Goal: Task Accomplishment & Management: Complete application form

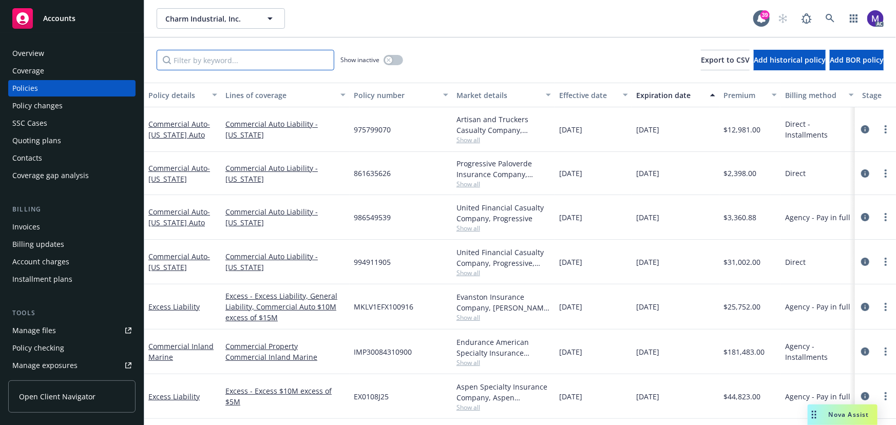
click at [197, 51] on input "Filter by keyword..." at bounding box center [246, 60] width 178 height 21
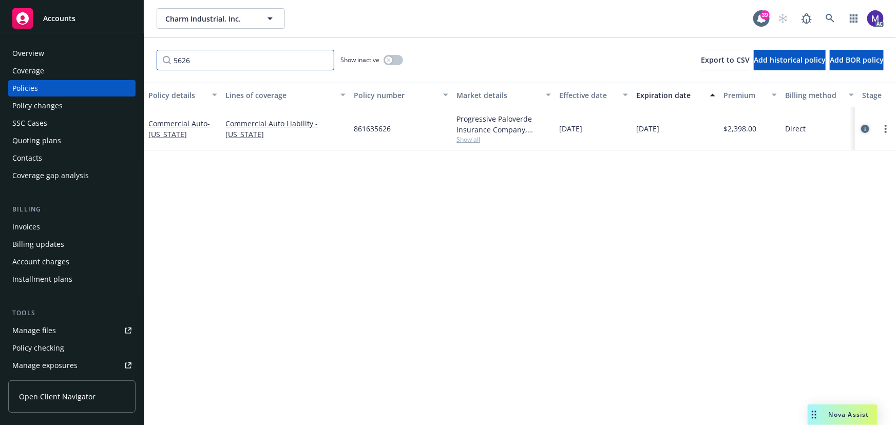
type input "5626"
click at [868, 128] on icon "circleInformation" at bounding box center [865, 129] width 8 height 8
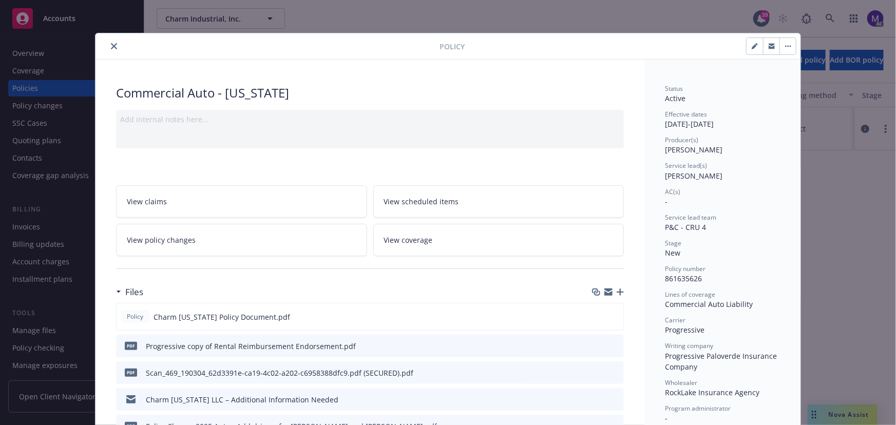
click at [229, 233] on link "View policy changes" at bounding box center [241, 240] width 251 height 32
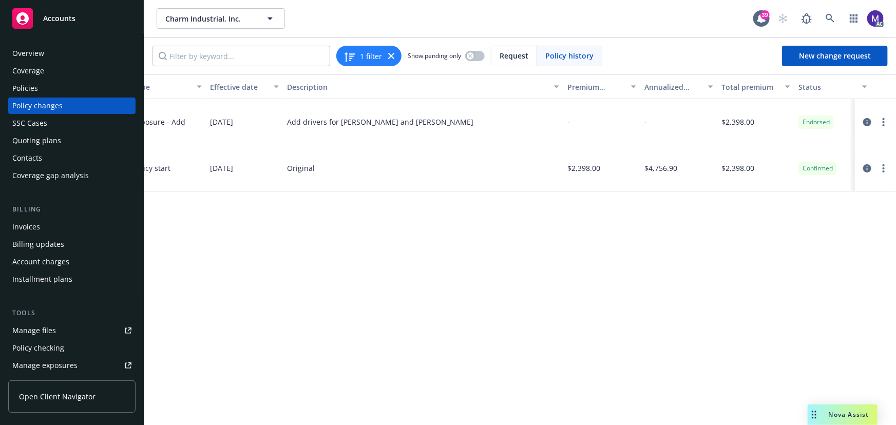
scroll to position [0, 278]
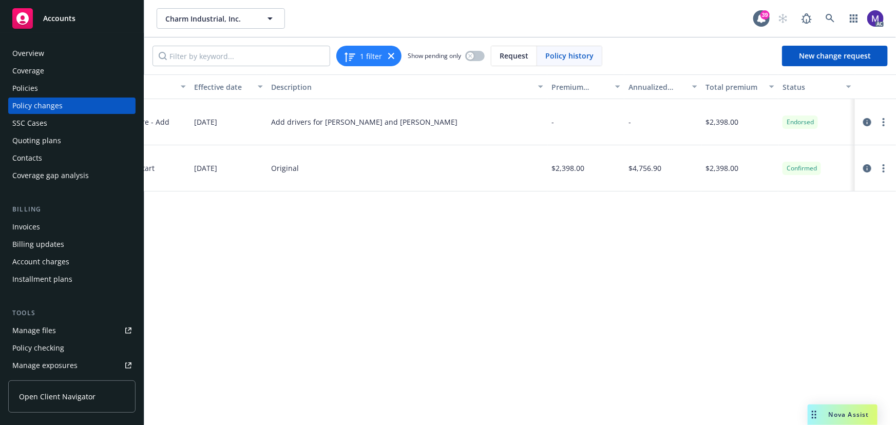
click at [51, 102] on div "Policy changes" at bounding box center [37, 106] width 50 height 16
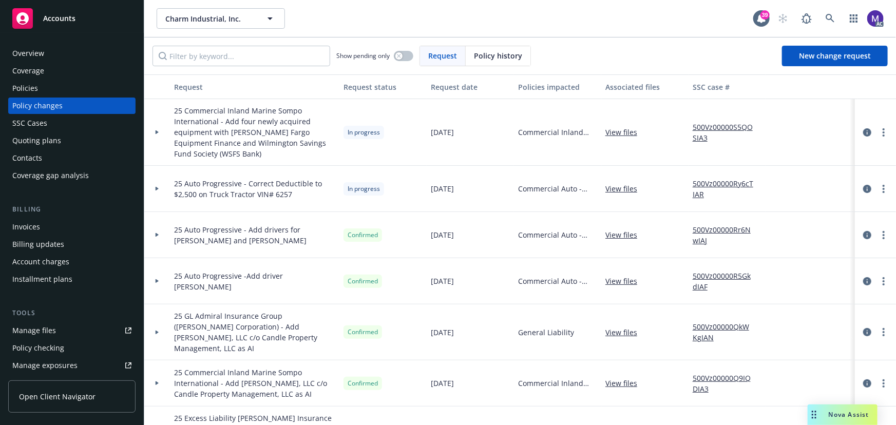
click at [157, 194] on div at bounding box center [157, 189] width 26 height 46
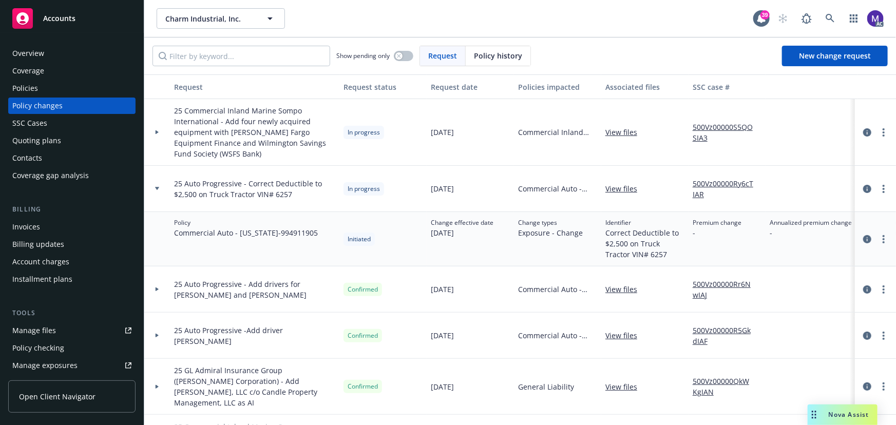
click at [157, 194] on div at bounding box center [157, 189] width 26 height 46
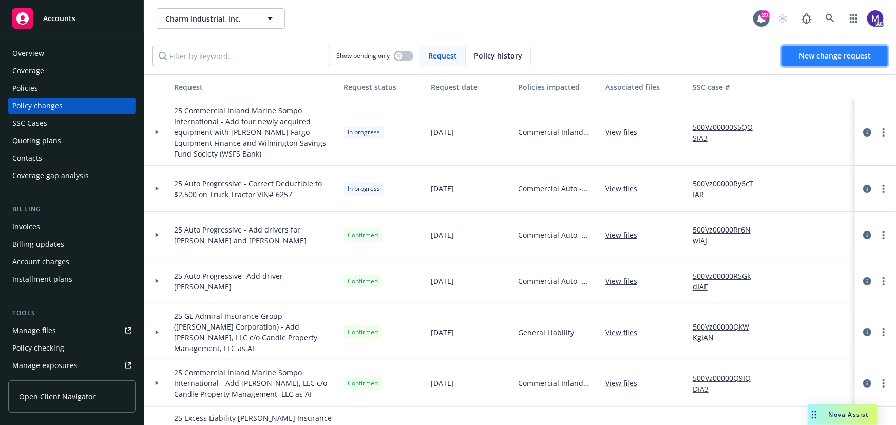
click at [827, 59] on span "New change request" at bounding box center [835, 56] width 72 height 10
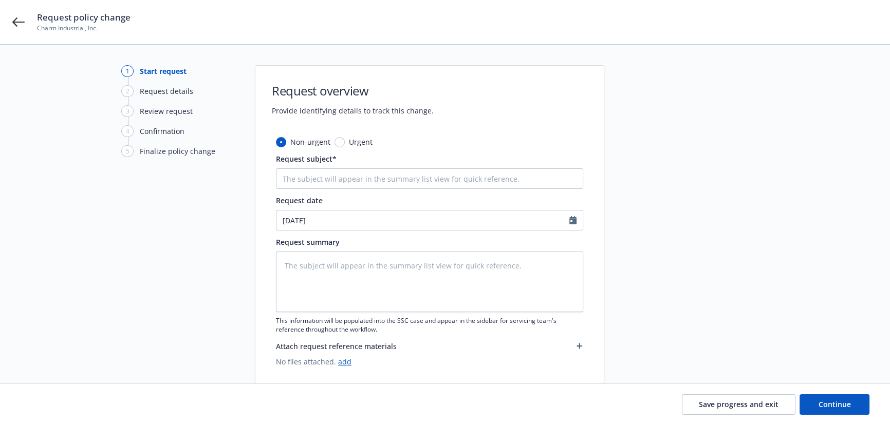
type textarea "x"
click at [318, 176] on input "Request subject*" at bounding box center [429, 178] width 307 height 21
type input "2"
type textarea "x"
type input "25"
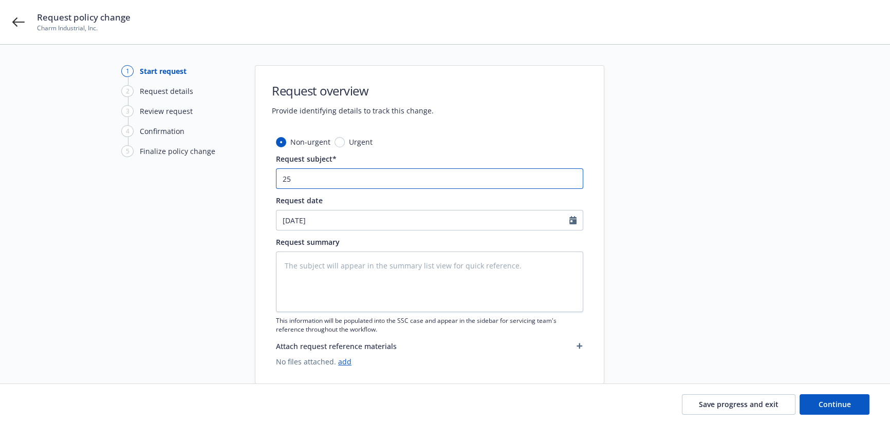
type textarea "x"
type input "25"
type textarea "x"
type input "25 A"
type textarea "x"
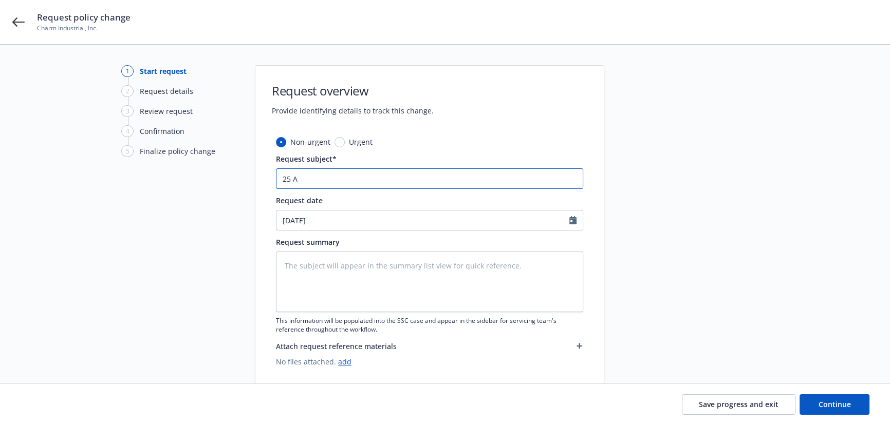
type input "25 Au"
type textarea "x"
type input "25 Aut"
type textarea "x"
type input "25 Auto"
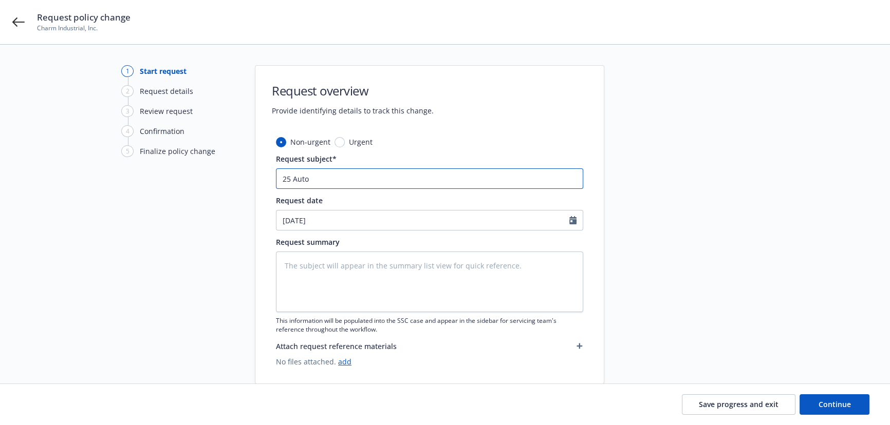
type textarea "x"
paste input "Progressive"
type input "25 Auto Progressive"
type textarea "x"
type input "25 Auto Progressive"
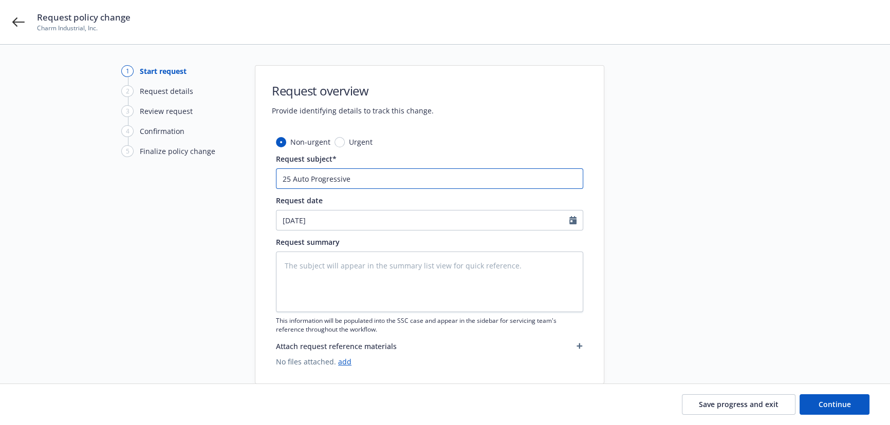
type textarea "x"
type input "25 Auto Progressive ="
type textarea "x"
type input "25 Auto Progressive ="
type textarea "x"
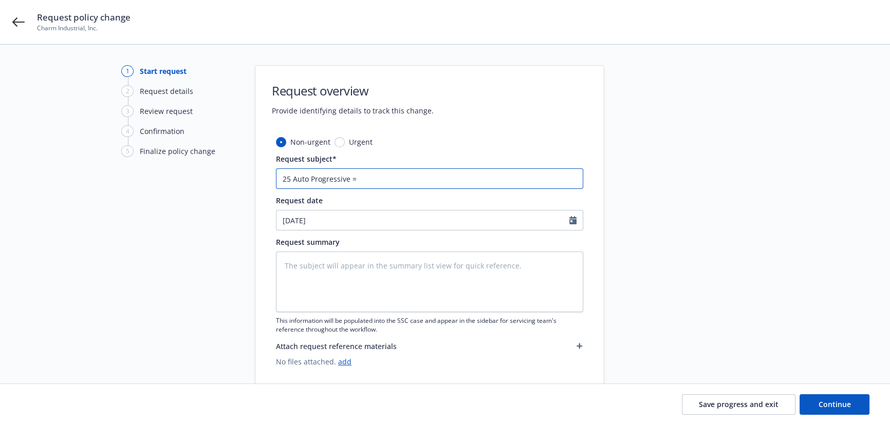
type input "25 Auto Progressive ="
type textarea "x"
type input "25 Auto Progressive"
type textarea "x"
type input "25 Auto Progressive -"
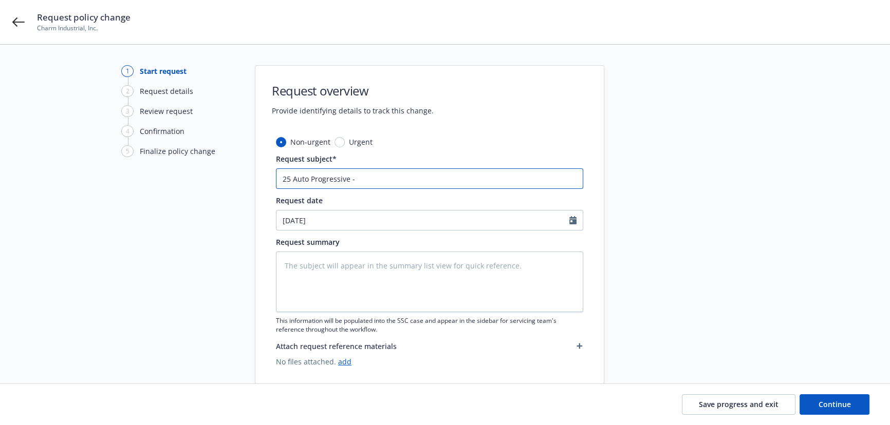
type textarea "x"
type input "25 Auto Progressive -"
click at [395, 183] on input "25 Auto Progressive -" at bounding box center [429, 178] width 307 height 21
type textarea "x"
type input "25 Auto Progressive - R"
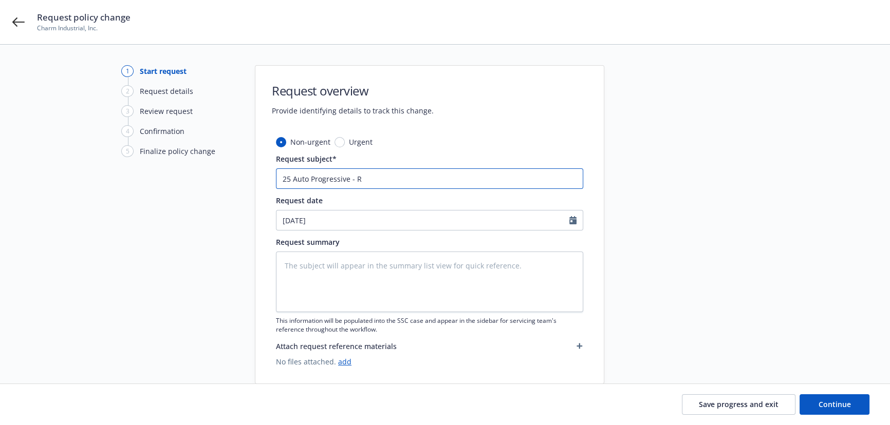
type textarea "x"
type input "25 Auto Progressive - Re"
type textarea "x"
type input "25 Auto Progressive - Rem"
type textarea "x"
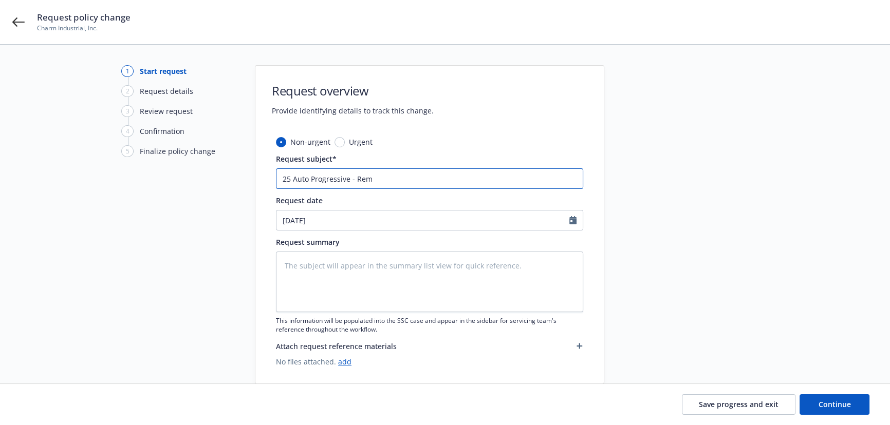
type input "25 Auto Progressive - Remo"
type textarea "x"
type input "25 Auto Progressive - Remov"
type textarea "x"
type input "25 Auto Progressive - Remove"
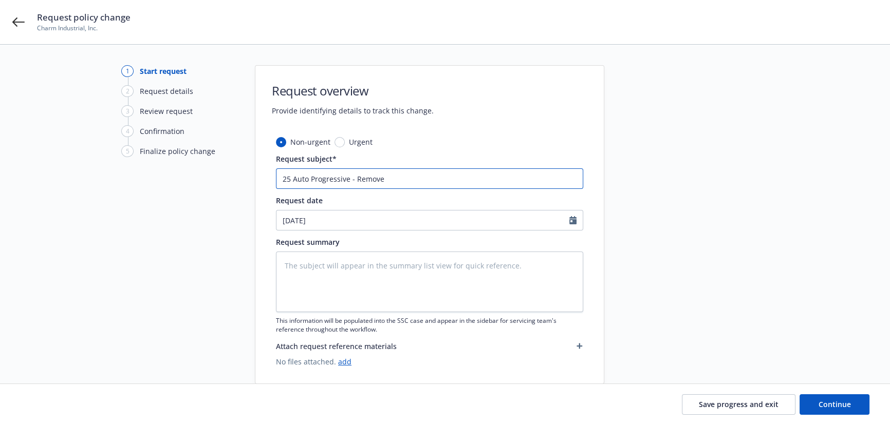
type textarea "x"
click at [405, 176] on input "25 Auto Progressive - Remove" at bounding box center [429, 178] width 307 height 21
paste input "Progressive"
type input "25 Auto Progressive - Remove Progressive"
type textarea "x"
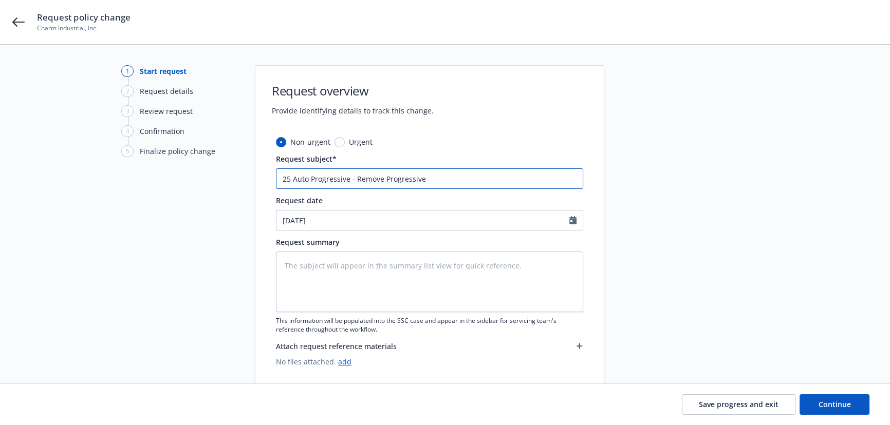
type input "25 Auto Progressive - Remove Progressive"
click at [383, 279] on textarea at bounding box center [429, 282] width 307 height 61
click at [394, 180] on input "25 Auto Progressive - Remove Progressive" at bounding box center [429, 178] width 307 height 21
type textarea "x"
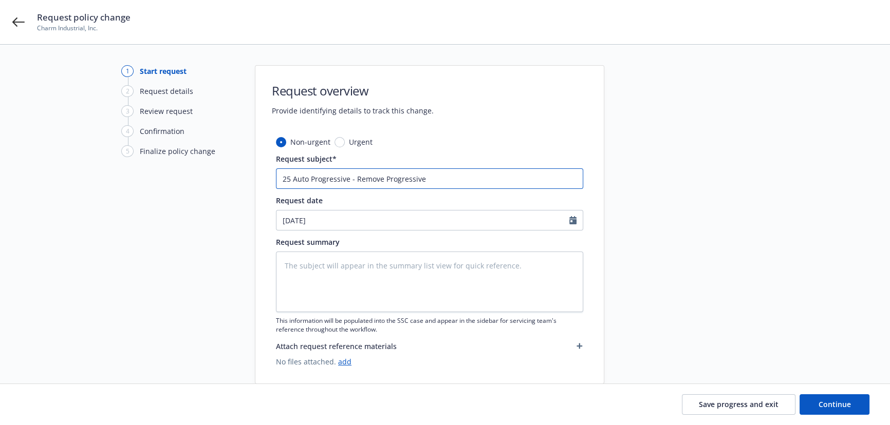
type input "25 Auto Progressive - Remove M"
type textarea "x"
type input "25 Auto Progressive - Remove Mu"
type textarea "x"
type input "25 Auto Progressive - Remove Mut"
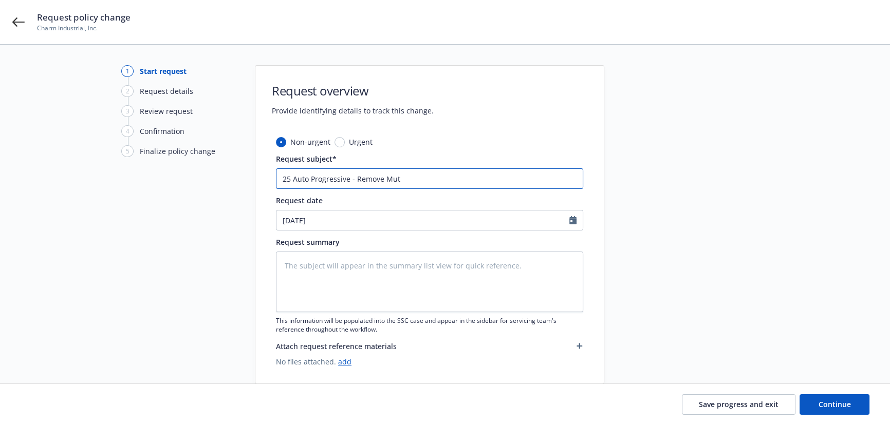
type textarea "x"
type input "25 Auto Progressive - Remove Muti"
type textarea "x"
type input "25 Auto Progressive - Remove Muti-"
type textarea "x"
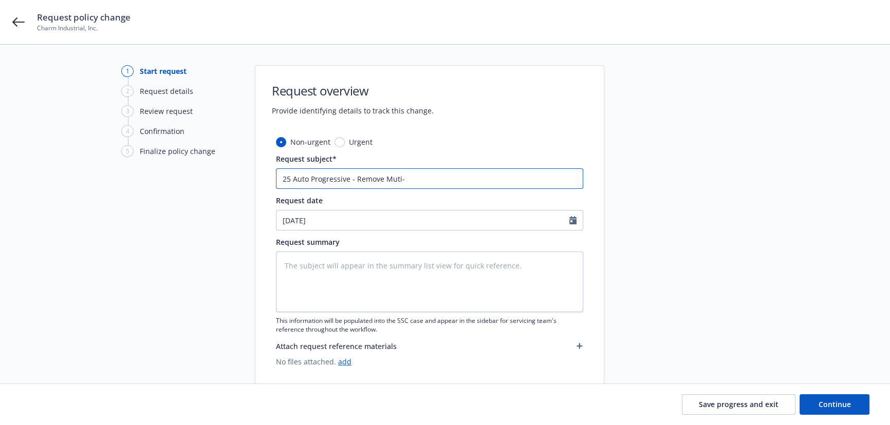
type input "25 Auto Progressive - Remove Muti-P"
type textarea "x"
type input "25 Auto Progressive - Remove Muti-Pr"
type textarea "x"
type input "25 Auto Progressive - Remove Muti-Pro"
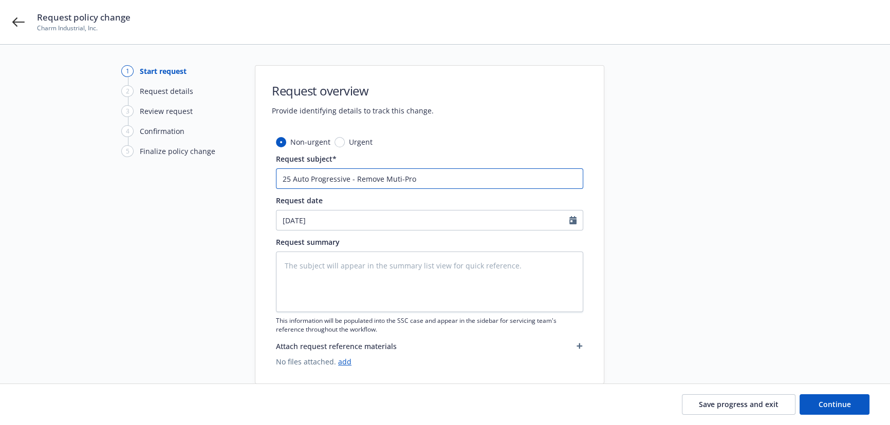
type textarea "x"
type input "25 Auto Progressive - Remove Muti-Prod"
type textarea "x"
type input "25 Auto Progressive - Remove Muti-Produ"
type textarea "x"
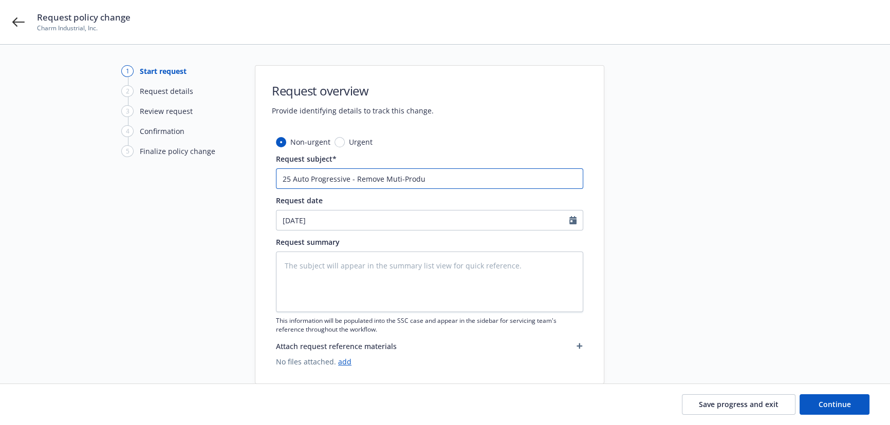
type input "25 Auto Progressive - Remove Muti-Produc"
type textarea "x"
type input "25 Auto Progressive - Remove Muti-Produce"
type textarea "x"
type input "25 Auto Progressive - Remove Muti-Produce"
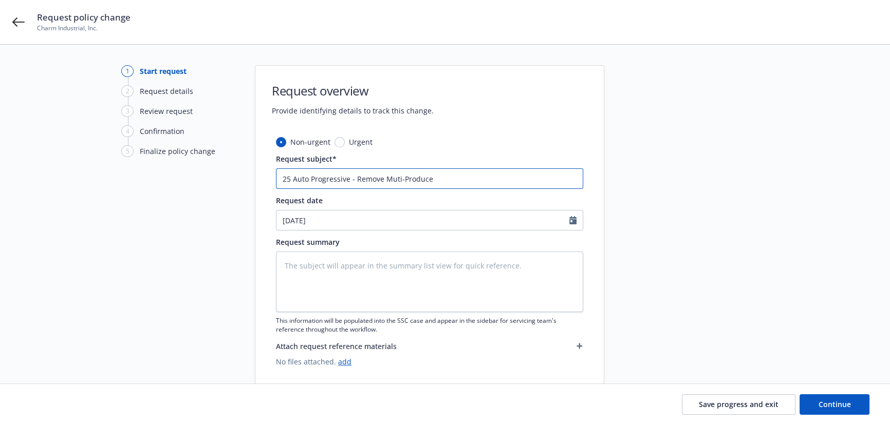
type textarea "x"
type input "25 Auto Progressive - Remove Muti-Produc"
type textarea "x"
type input "25 Auto Progressive - Remove Muti-Product"
type textarea "x"
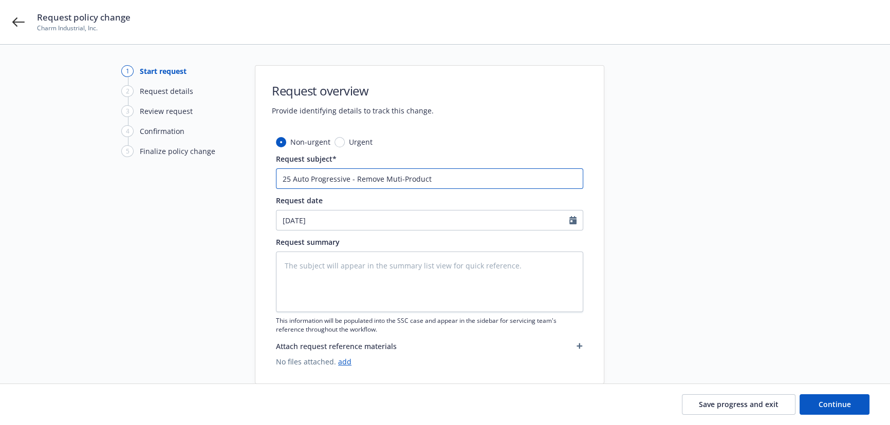
type input "25 Auto Progressive - Remove Muti-Product"
type textarea "x"
type input "25 Auto Progressive - Remove Muti-Product d"
type textarea "x"
type input "25 Auto Progressive - Remove Muti-Product di"
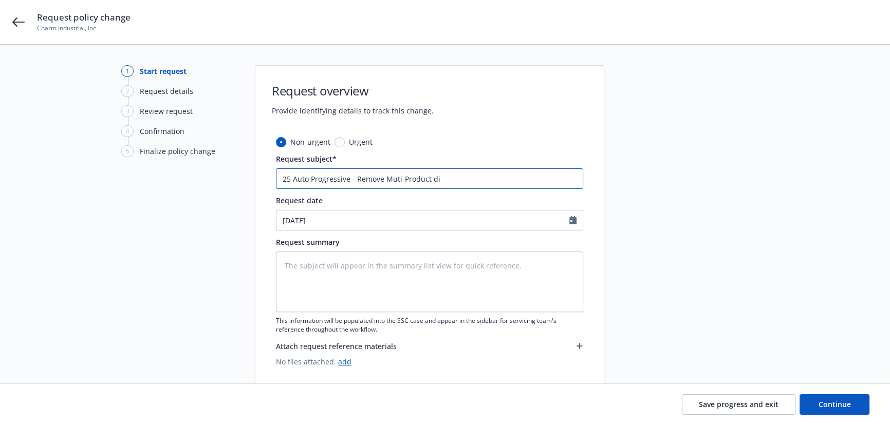
type textarea "x"
type input "25 Auto Progressive - Remove Muti-Product dis"
type textarea "x"
type input "25 Auto Progressive - Remove Muti-Product disc"
type textarea "x"
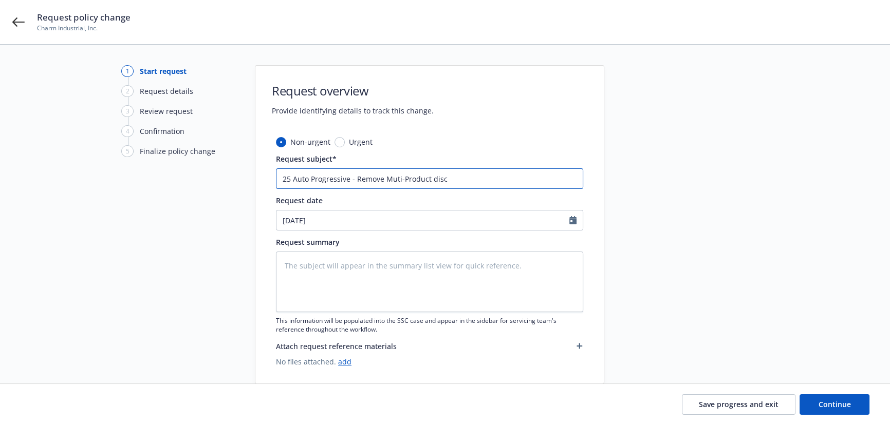
type input "25 Auto Progressive - Remove Muti-Product disco"
type textarea "x"
type input "25 Auto Progressive - Remove Muti-Product discou"
type textarea "x"
type input "25 Auto Progressive - Remove Muti-Product discoun"
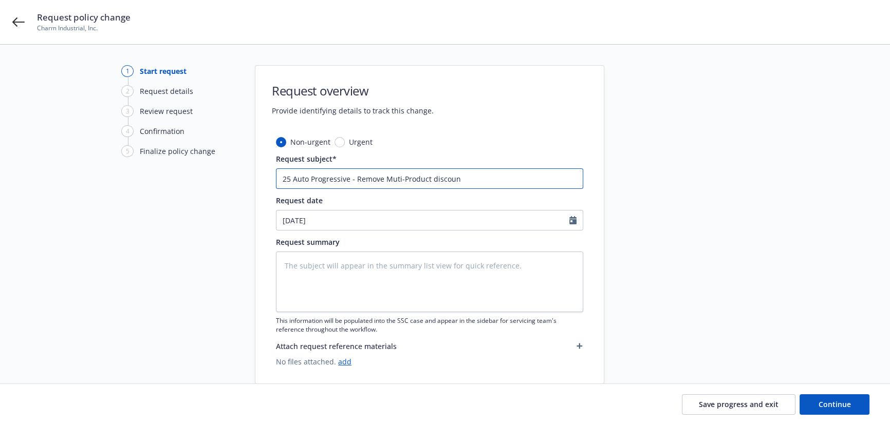
type textarea "x"
type input "25 Auto Progressive - Remove Muti-Product discount"
click at [351, 270] on textarea at bounding box center [429, 282] width 307 height 61
paste textarea "Progressive"
type textarea "x"
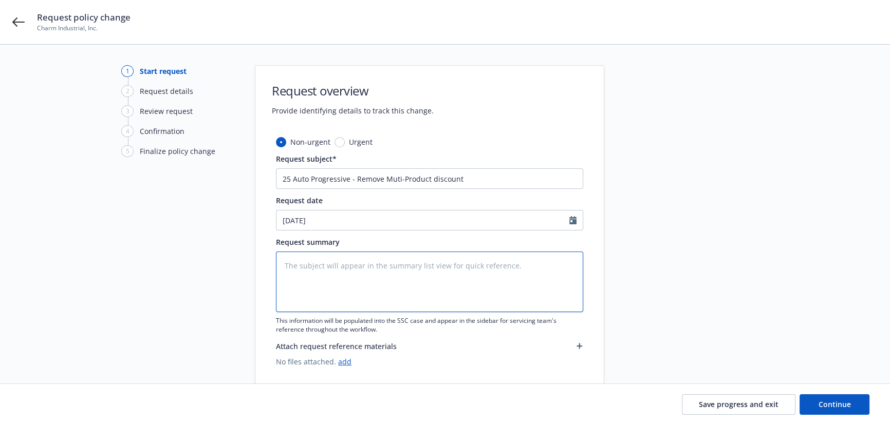
type textarea "Progressive"
drag, startPoint x: 351, startPoint y: 270, endPoint x: 238, endPoint y: 261, distance: 113.3
click at [240, 261] on div "1 Start request 2 Request details 3 Review request 4 Confirmation 5 Finalize po…" at bounding box center [444, 224] width 865 height 319
type textarea "x"
type textarea "T"
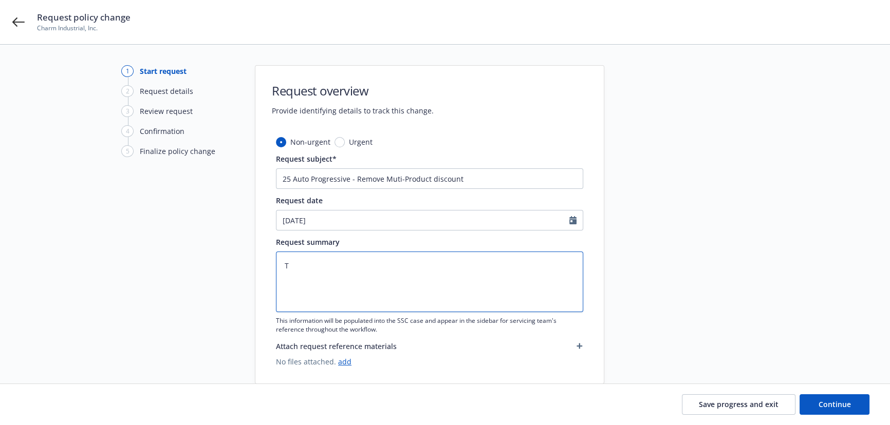
type textarea "x"
type textarea "Th"
type textarea "x"
type textarea "The"
type textarea "x"
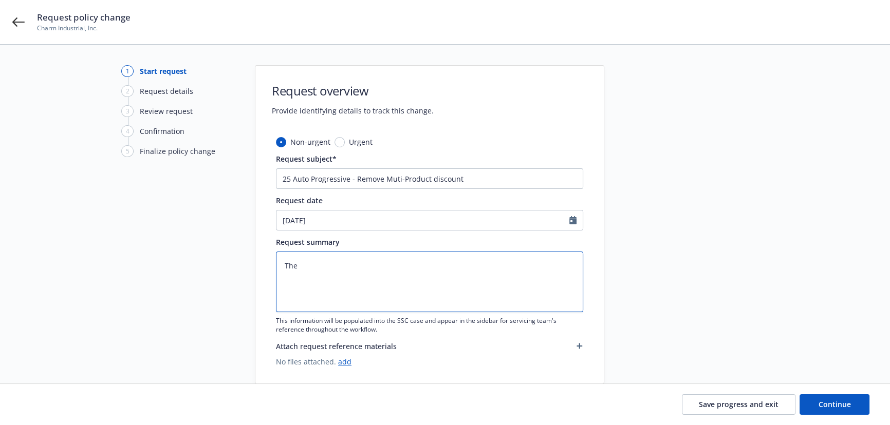
type textarea "The"
type textarea "x"
type textarea "The M"
type textarea "x"
type textarea "The Mu"
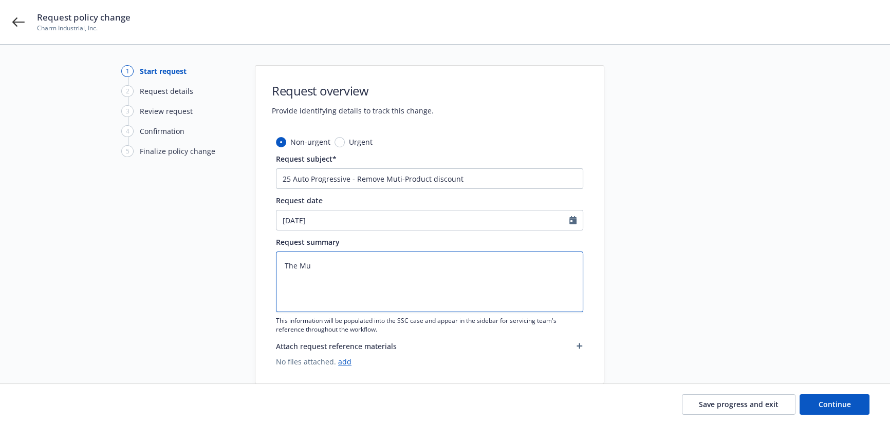
type textarea "x"
type textarea "The Mul"
type textarea "x"
type textarea "The Muli"
type textarea "x"
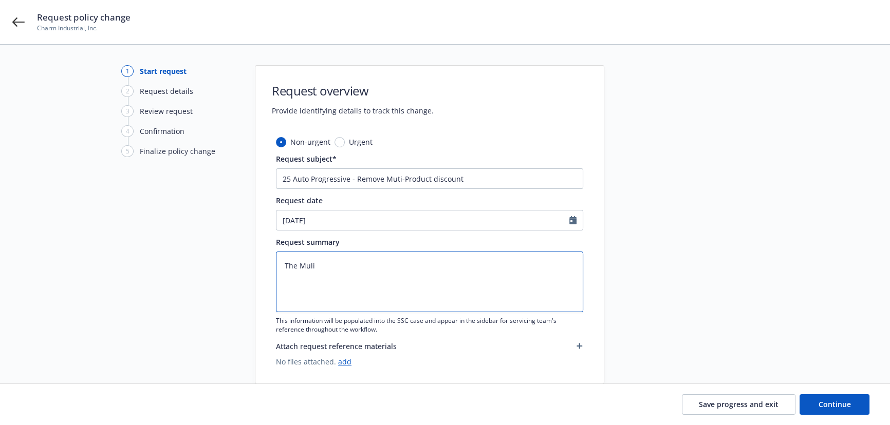
type textarea "The Mul"
type textarea "x"
type textarea "The Mult"
type textarea "x"
type textarea "The Multi"
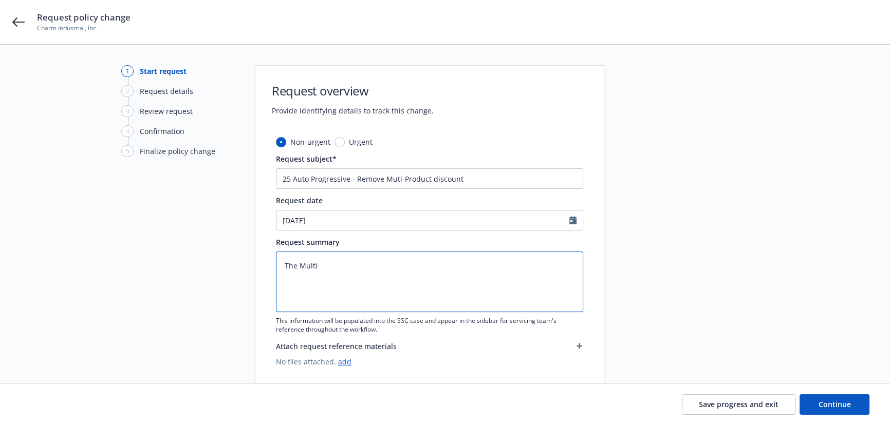
type textarea "x"
type textarea "The Multi-P"
type textarea "x"
type textarea "The Multi-Pr"
type textarea "x"
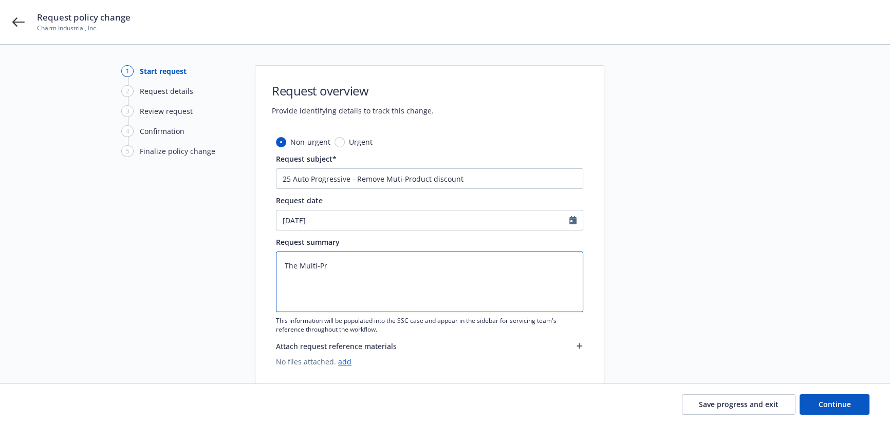
type textarea "The Multi-Pro"
type textarea "x"
type textarea "The Multi-Prod"
type textarea "x"
type textarea "The Multi-Produ"
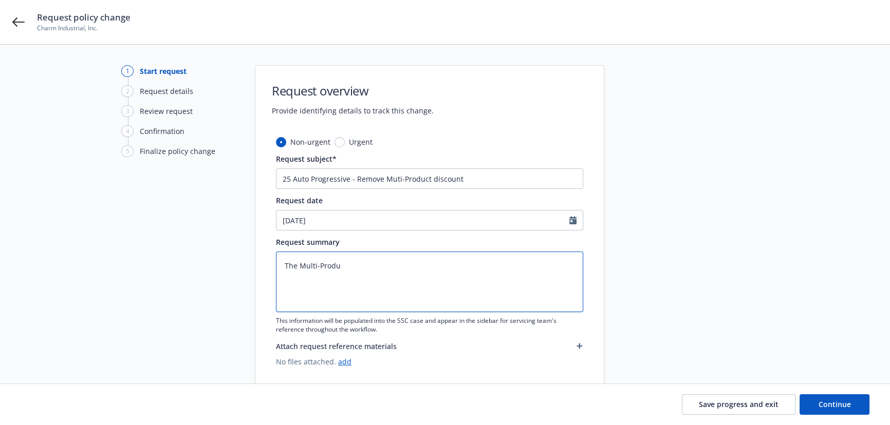
type textarea "x"
type textarea "The Multi-Produc"
type textarea "x"
type textarea "The Multi-Product"
type textarea "x"
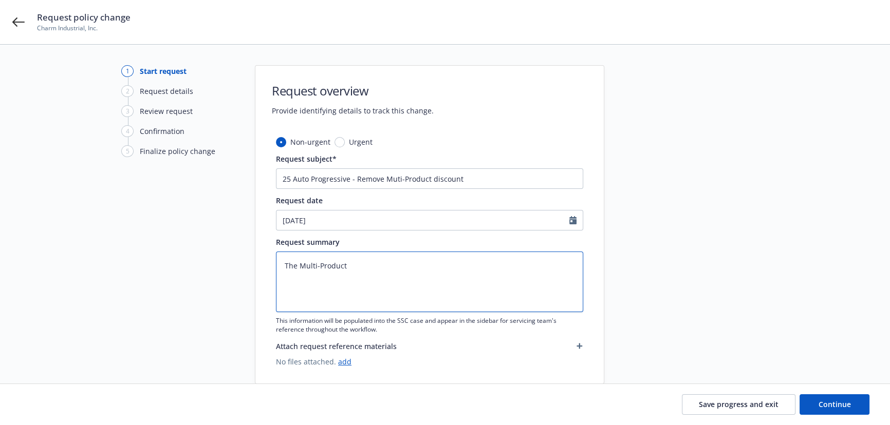
type textarea "The Multi-Product"
type textarea "x"
type textarea "The Multi-Product s"
type textarea "x"
type textarea "The Multi-Product si"
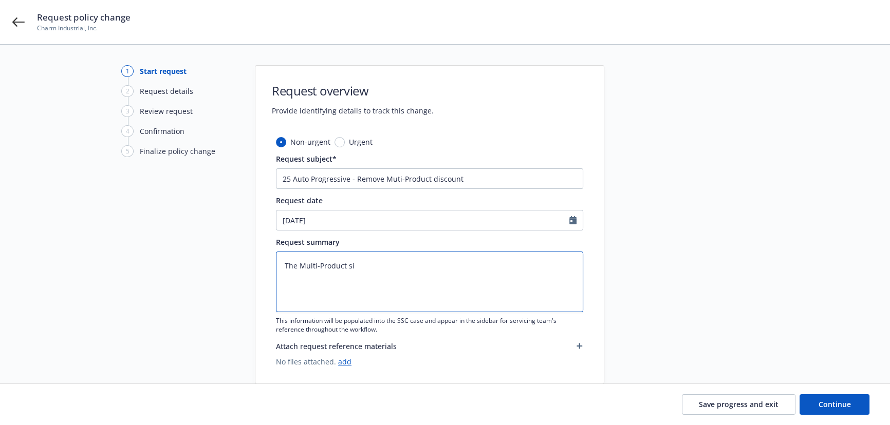
type textarea "x"
type textarea "The Multi-Product sid"
type textarea "x"
type textarea "The Multi-Product sidc"
type textarea "x"
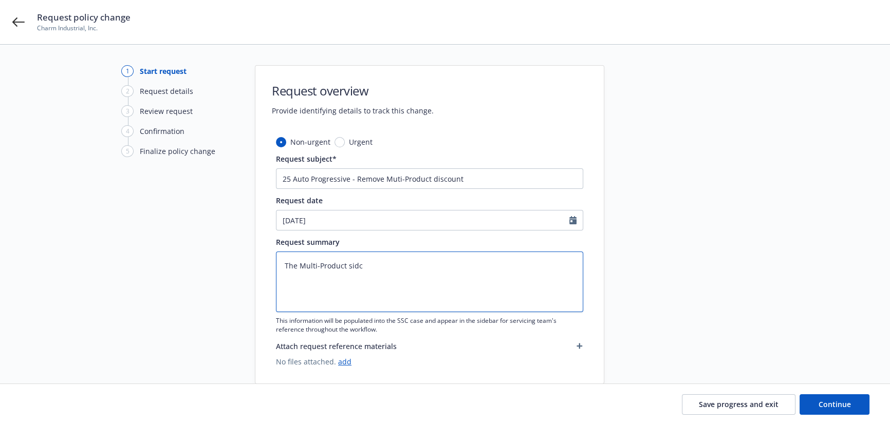
type textarea "The Multi-Product sidco"
type textarea "x"
type textarea "The Multi-Product sidcou"
type textarea "x"
type textarea "The Multi-Product sidcoun"
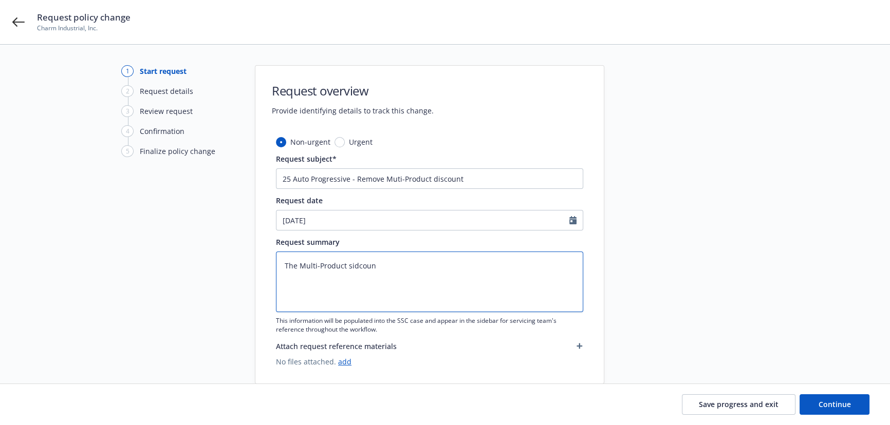
type textarea "x"
type textarea "The Multi-Product sidcount"
type textarea "x"
type textarea "The Multi-Product sidcount"
type textarea "x"
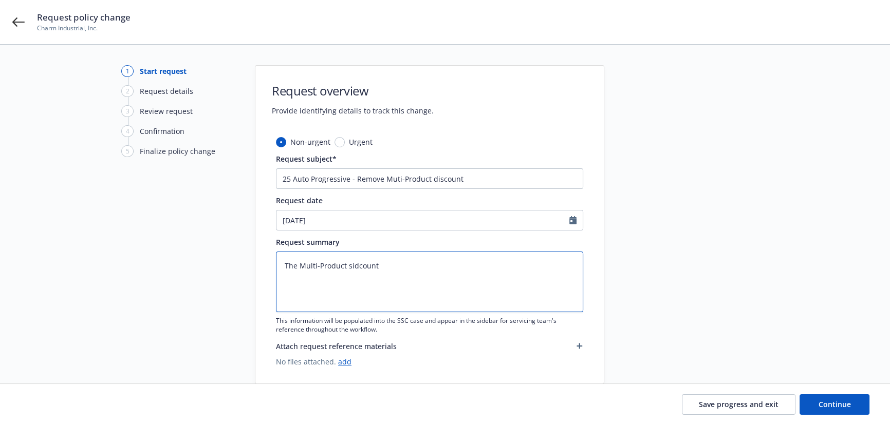
type textarea "The Multi-Product sidcount h"
type textarea "x"
type textarea "The Multi-Product sidcount ha"
type textarea "x"
type textarea "The Multi-Product sidcount has"
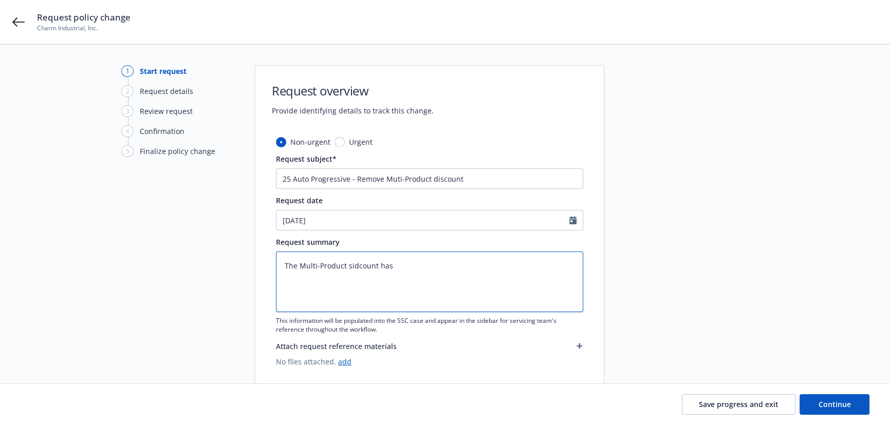
type textarea "x"
type textarea "The Multi-Product sidcount has"
type textarea "x"
type textarea "The Multi-Product sidcount has b"
type textarea "x"
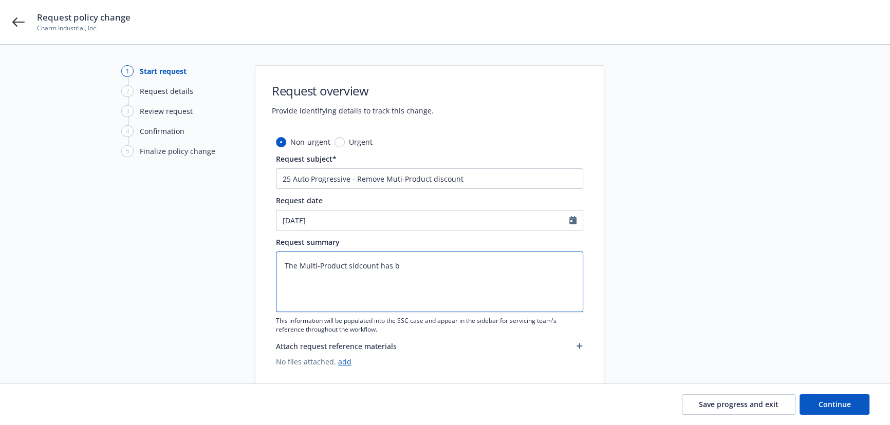
type textarea "The Multi-Product sidcount has be"
type textarea "x"
type textarea "The Multi-Product sidcount has bee"
type textarea "x"
type textarea "The Multi-Product sidcount has been"
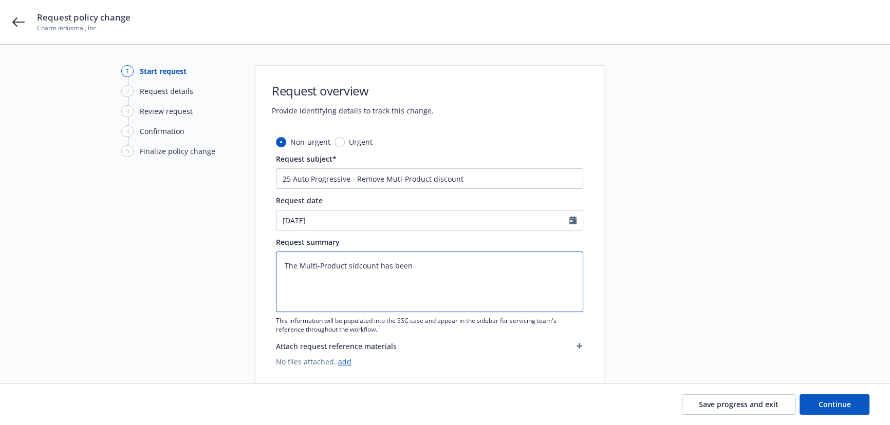
type textarea "x"
type textarea "The Multi-Product sidcount has been"
type textarea "x"
type textarea "The Multi-Product sidcount has been r"
type textarea "x"
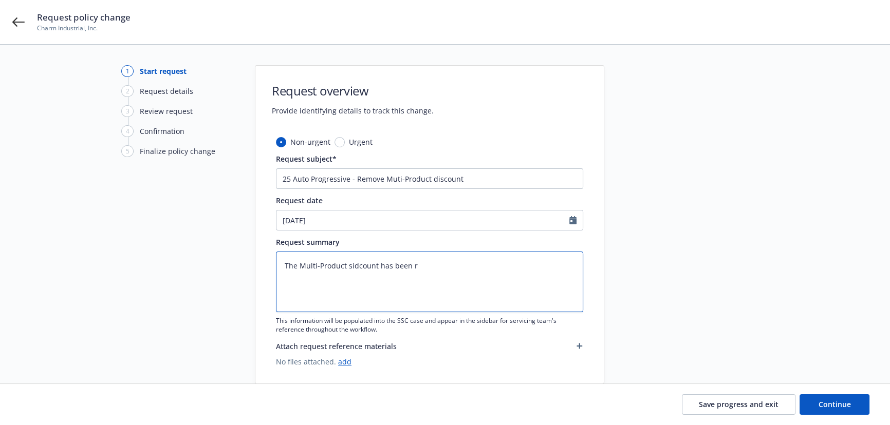
type textarea "The Multi-Product sidcount has been re"
type textarea "x"
type textarea "The Multi-Product sidcount has been rem"
type textarea "x"
type textarea "The Multi-Product sidcount has been remo"
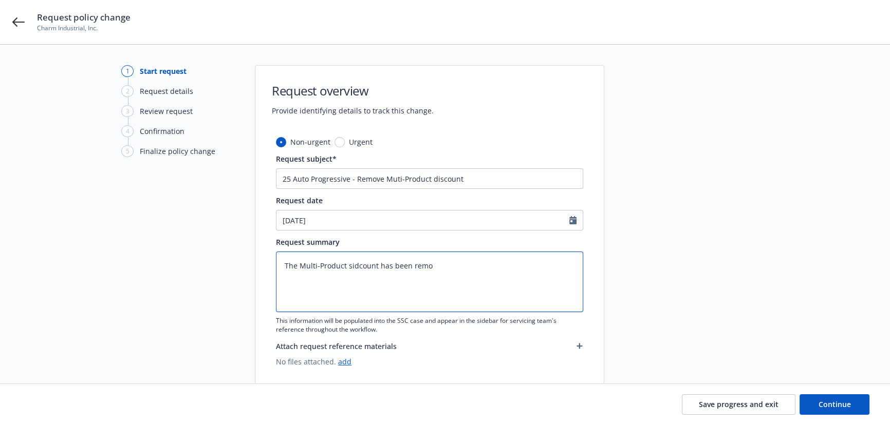
type textarea "x"
type textarea "The Multi-Product sidcount has been remov"
type textarea "x"
type textarea "The Multi-Product sidcount has been remove"
type textarea "x"
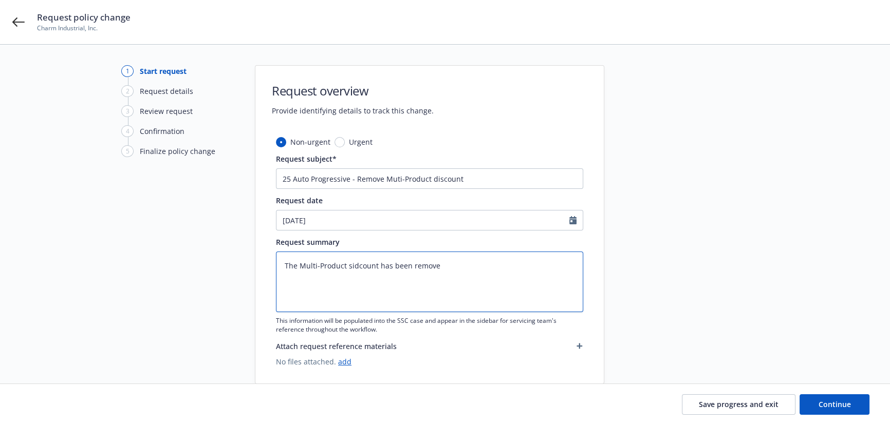
type textarea "The Multi-Product sidcount has been remove"
type textarea "x"
type textarea "The Multi-Product sidcount has been remove f"
type textarea "x"
type textarea "The Multi-Product sidcount has been remove fr"
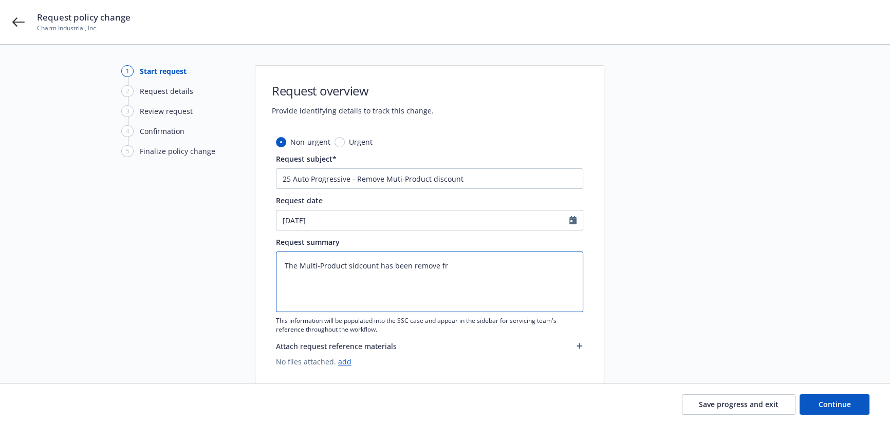
type textarea "x"
type textarea "The Multi-Product sidcount has been remove fro"
type textarea "x"
type textarea "The Multi-Product sidcount has been remove from"
type textarea "x"
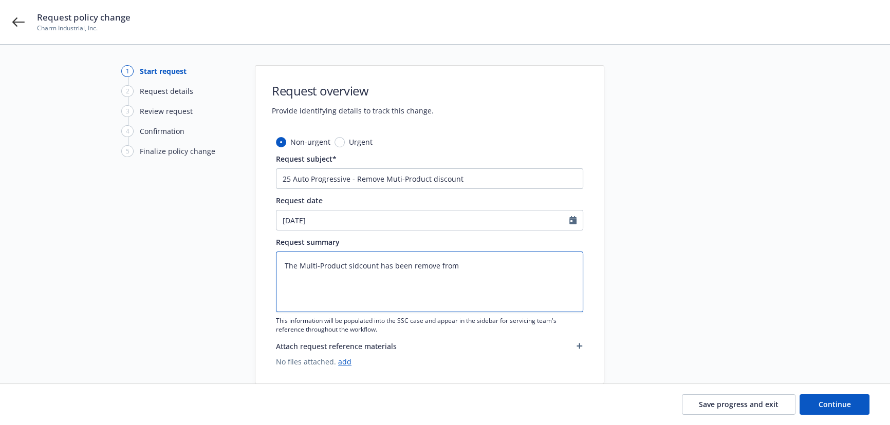
type textarea "The Multi-Product sidcount has been remove from"
type textarea "x"
type textarea "The Multi-Product sidcount has been remove from y"
type textarea "x"
type textarea "The Multi-Product sidcount has been remove from you"
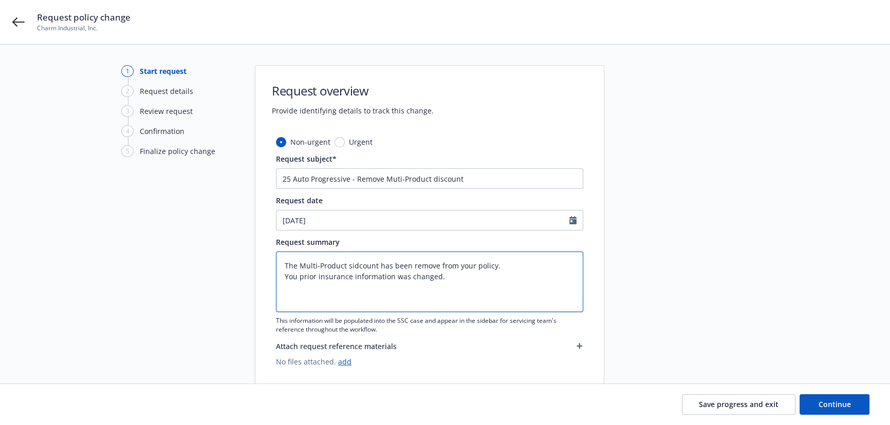
click at [355, 263] on textarea "The Multi-Product sidcount has been remove from your policy. You prior insuranc…" at bounding box center [429, 282] width 307 height 61
click at [394, 176] on input "25 Auto Progressive - Remove Muti-Product discount" at bounding box center [429, 178] width 307 height 21
click at [499, 174] on input "25 Auto Progressive - Remove Multi-Product discount" at bounding box center [429, 178] width 307 height 21
click at [830, 399] on button "Continue" at bounding box center [834, 404] width 70 height 21
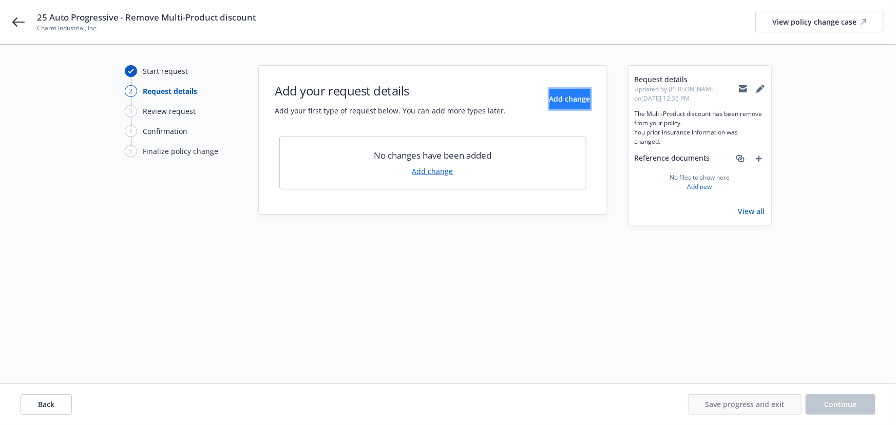
click at [550, 92] on button "Add change" at bounding box center [570, 99] width 41 height 21
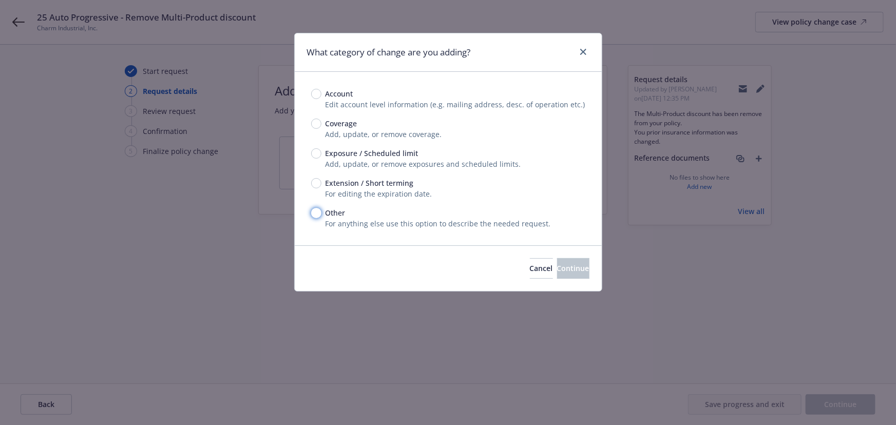
click at [312, 212] on input "Other" at bounding box center [316, 213] width 10 height 10
click at [545, 256] on div "Cancel Continue" at bounding box center [448, 268] width 307 height 46
click at [557, 259] on button "Continue" at bounding box center [573, 268] width 32 height 21
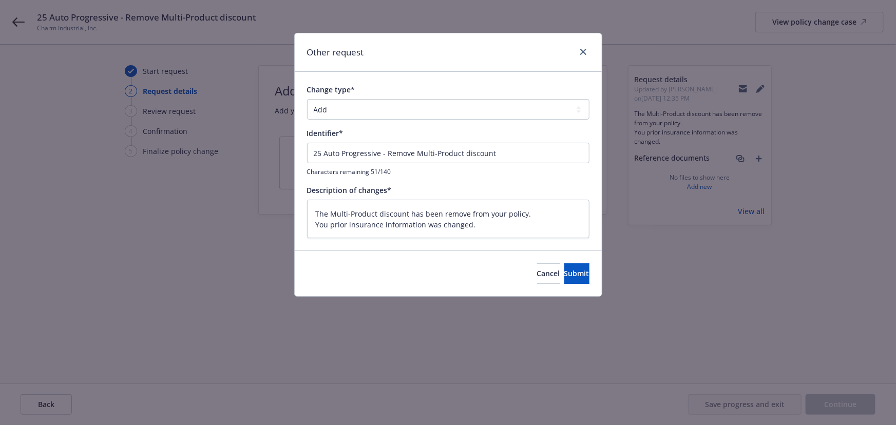
click at [356, 98] on div "Change type* Add Audit Change Remove" at bounding box center [448, 101] width 282 height 35
click at [348, 109] on select "Add Audit Change Remove" at bounding box center [448, 109] width 282 height 21
click at [307, 99] on select "Add Audit Change Remove" at bounding box center [448, 109] width 282 height 21
drag, startPoint x: 388, startPoint y: 154, endPoint x: -19, endPoint y: 138, distance: 407.1
click at [0, 138] on html "25 Auto Progressive - Remove Multi-Product discount Charm Industrial, Inc. View…" at bounding box center [448, 212] width 896 height 425
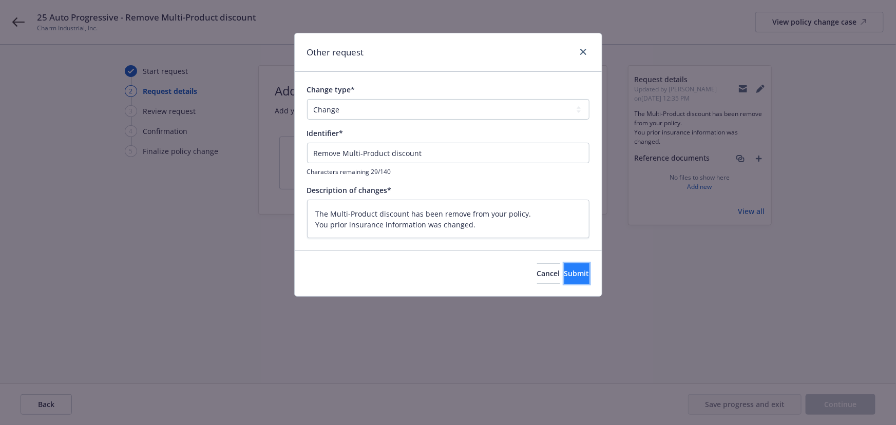
click at [564, 268] on button "Submit" at bounding box center [576, 273] width 25 height 21
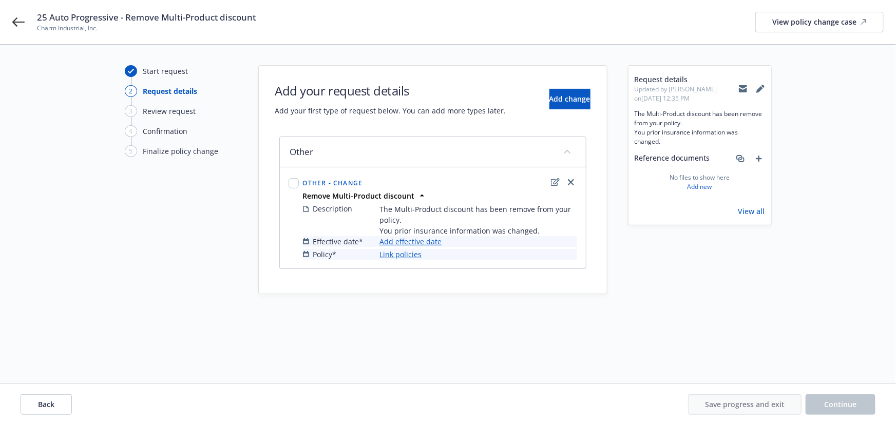
click at [421, 245] on link "Add effective date" at bounding box center [411, 241] width 62 height 11
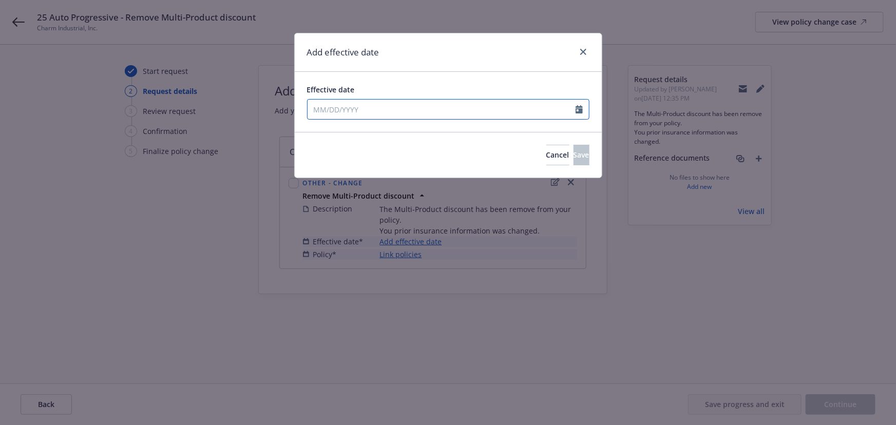
click at [348, 116] on input "Effective date" at bounding box center [442, 110] width 268 height 20
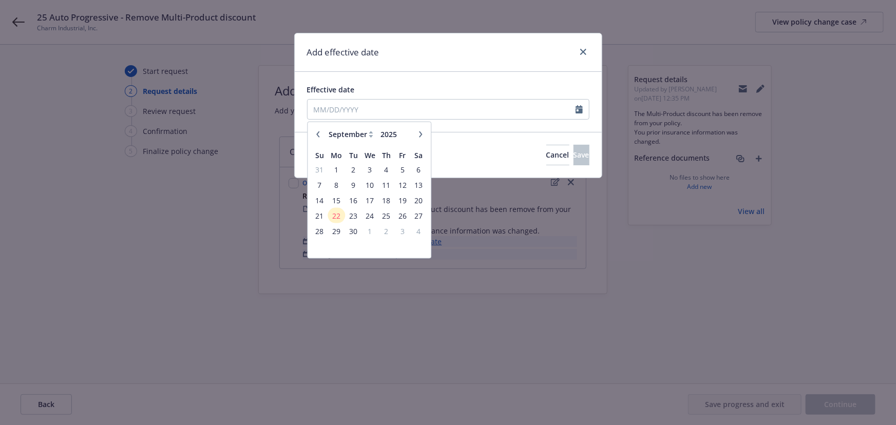
click at [320, 134] on icon "button" at bounding box center [318, 134] width 6 height 6
click at [369, 200] on span "13" at bounding box center [370, 200] width 15 height 13
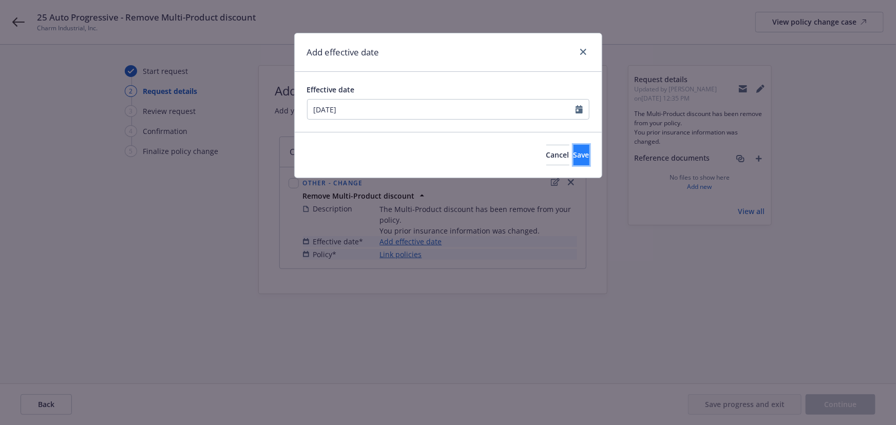
click at [574, 158] on span "Save" at bounding box center [582, 155] width 16 height 10
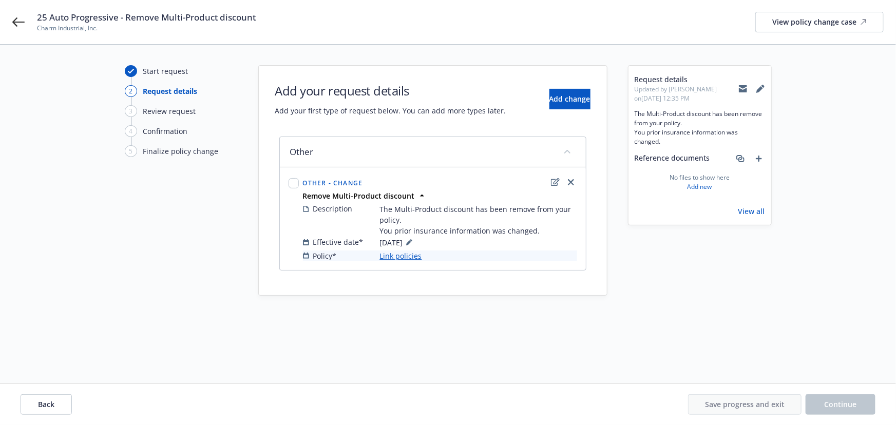
click at [395, 260] on link "Link policies" at bounding box center [401, 256] width 42 height 11
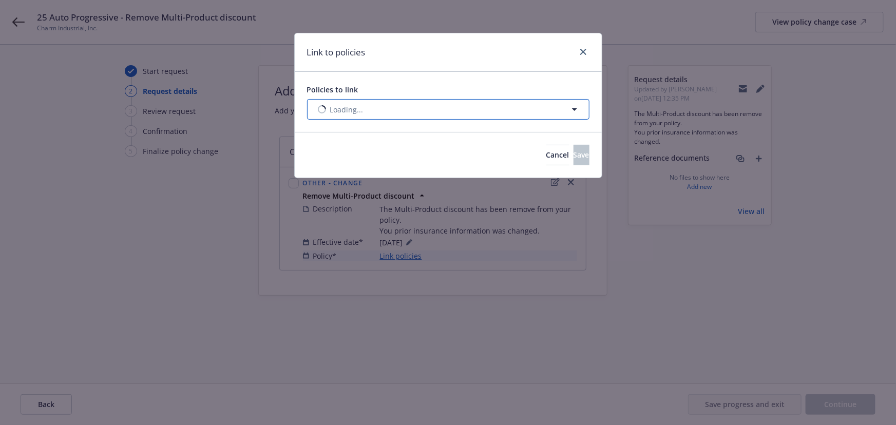
click at [346, 118] on button "Loading..." at bounding box center [448, 109] width 282 height 21
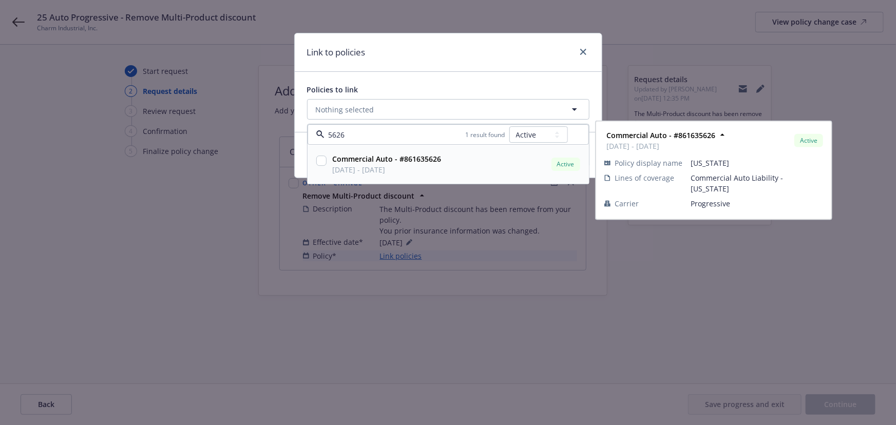
click at [431, 177] on div "Commercial Auto - #861635626 [DATE] - [DATE] Active Policy display name [US_STA…" at bounding box center [448, 165] width 280 height 38
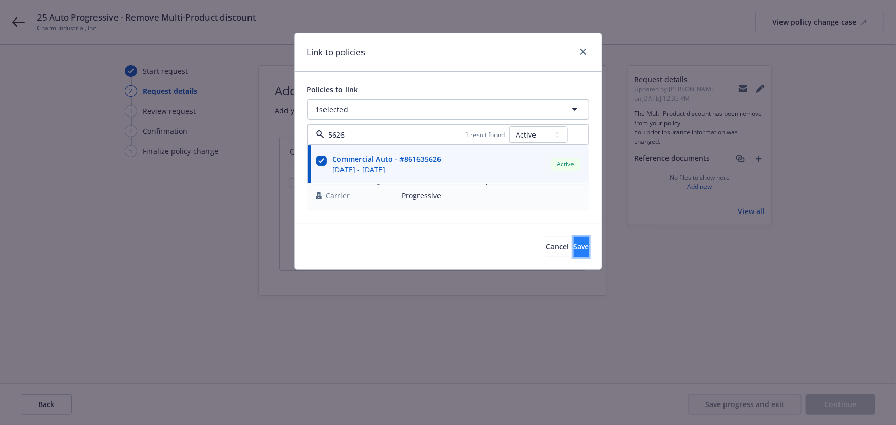
click at [574, 252] on button "Save" at bounding box center [582, 247] width 16 height 21
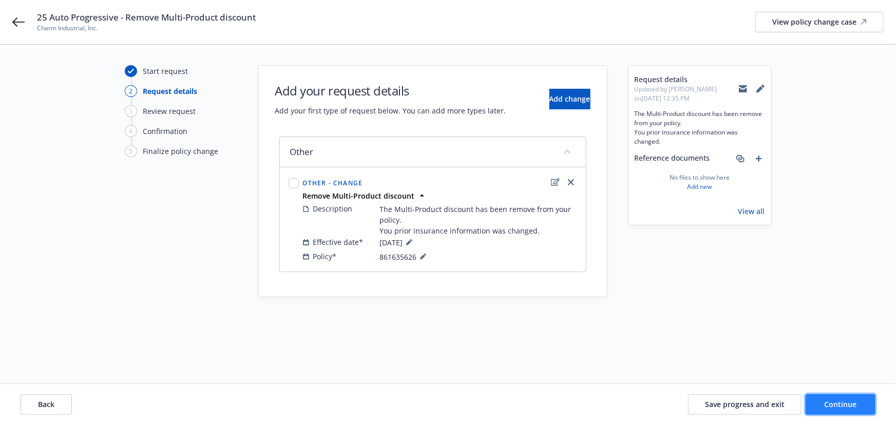
click at [836, 396] on button "Continue" at bounding box center [841, 404] width 70 height 21
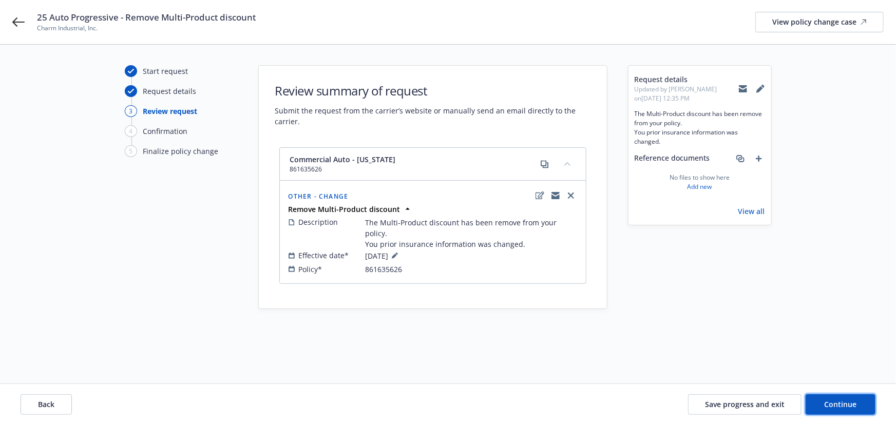
click at [832, 409] on span "Continue" at bounding box center [841, 405] width 32 height 10
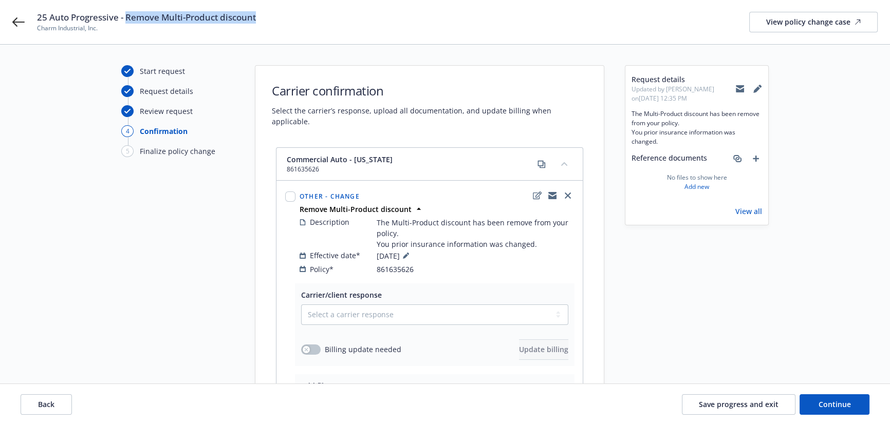
drag, startPoint x: 272, startPoint y: 21, endPoint x: 128, endPoint y: 19, distance: 143.3
click at [128, 19] on div "25 Auto Progressive - Remove Multi-Product discount Charm Industrial, Inc. View…" at bounding box center [457, 22] width 840 height 22
copy span "Remove Multi-Product discount"
click at [357, 307] on select "Select a carrier response Accepted Accepted with revision No endorsement needed…" at bounding box center [434, 315] width 267 height 21
click at [301, 305] on select "Select a carrier response Accepted Accepted with revision No endorsement needed…" at bounding box center [434, 315] width 267 height 21
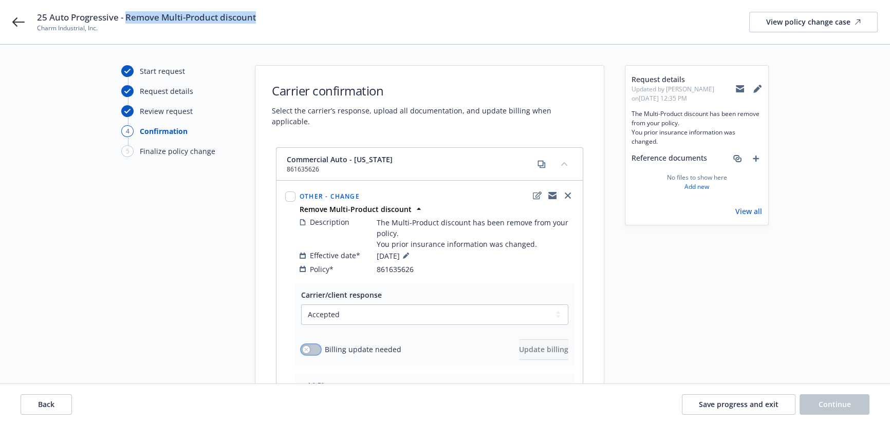
drag, startPoint x: 308, startPoint y: 341, endPoint x: 366, endPoint y: 339, distance: 58.6
click at [307, 346] on div "button" at bounding box center [306, 349] width 7 height 7
click at [519, 345] on span "Update billing" at bounding box center [543, 350] width 49 height 10
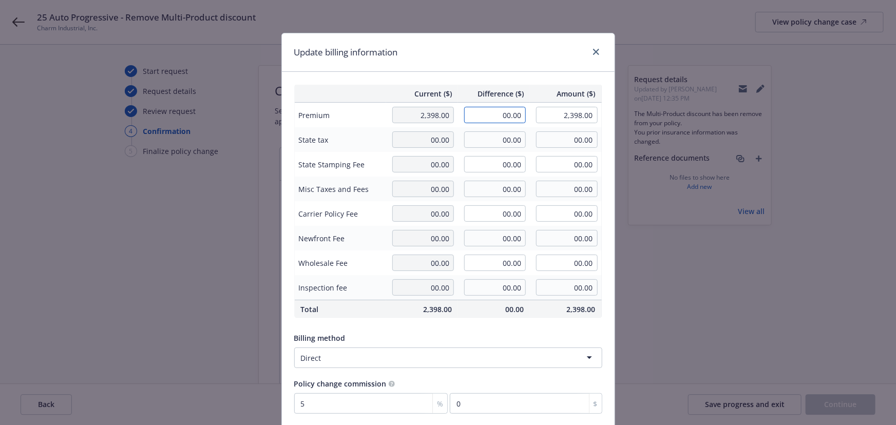
drag, startPoint x: 487, startPoint y: 115, endPoint x: 588, endPoint y: 136, distance: 102.2
click at [583, 133] on tbody "Premium 2,398.00 00.00 2,398.00 State tax 00.00 00.00 00.00 State Stamping Fee …" at bounding box center [448, 202] width 308 height 198
click at [497, 62] on div "Update billing information" at bounding box center [448, 52] width 333 height 39
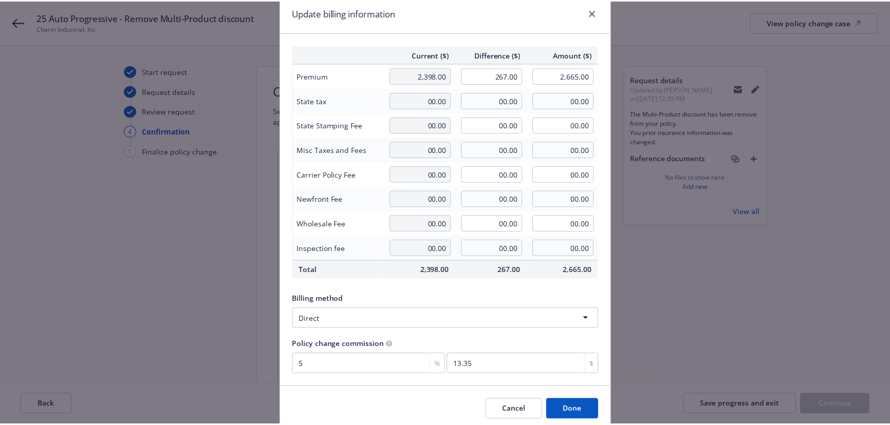
scroll to position [80, 0]
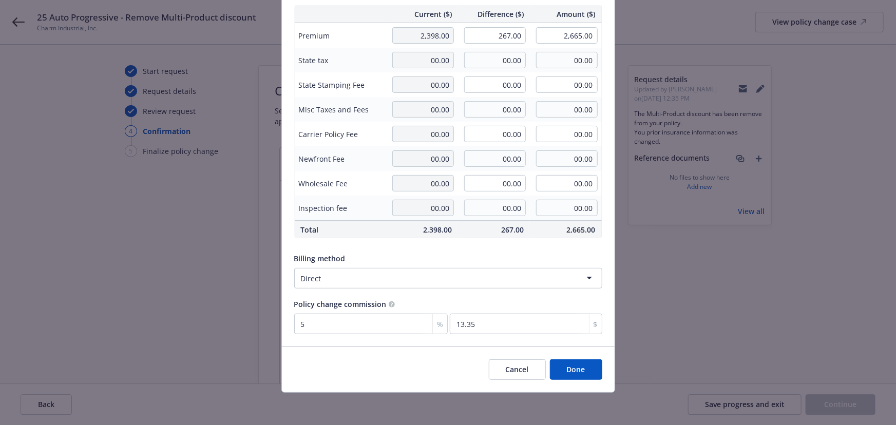
click at [574, 370] on button "Done" at bounding box center [576, 370] width 52 height 21
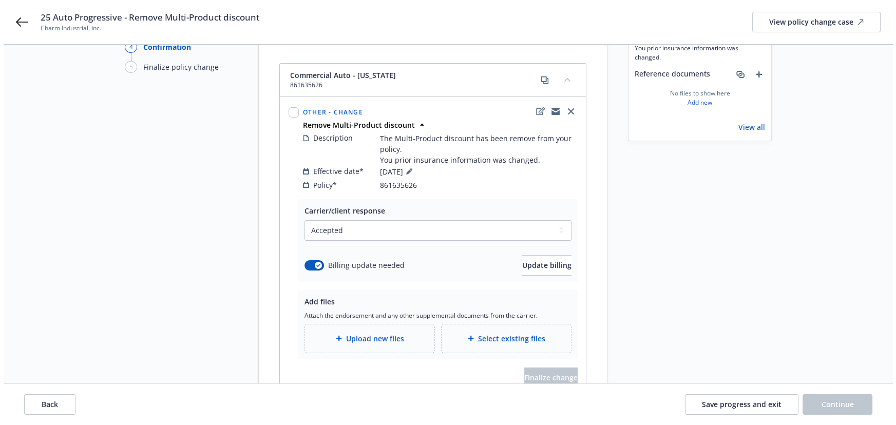
scroll to position [131, 0]
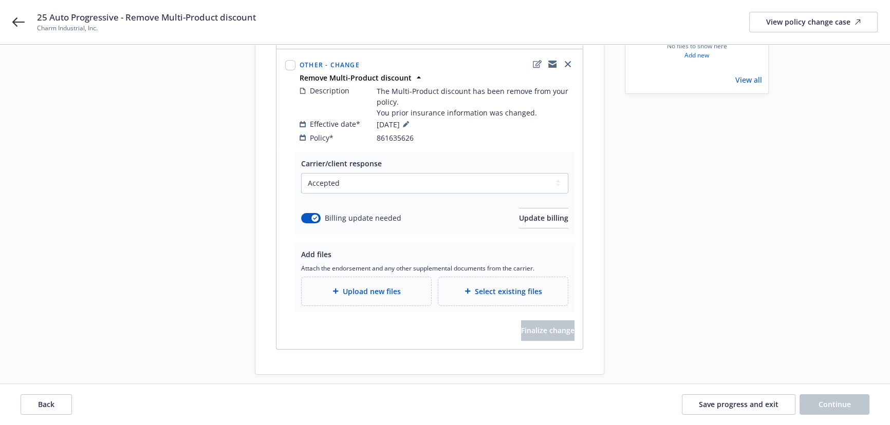
click at [345, 286] on span "Upload new files" at bounding box center [372, 291] width 58 height 11
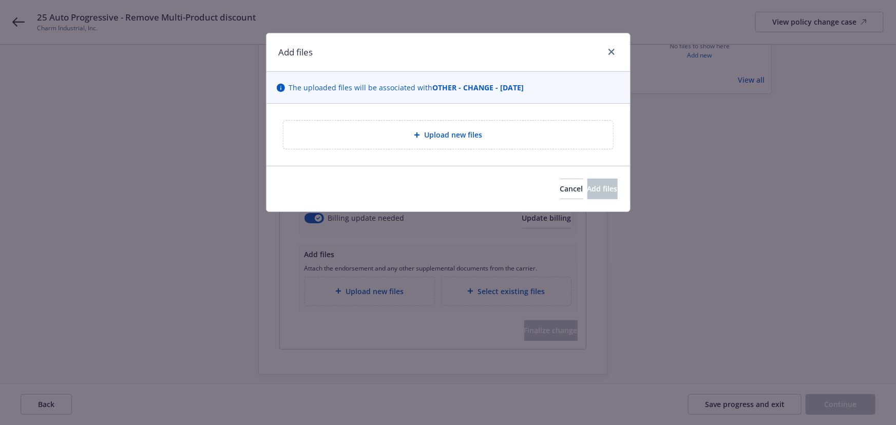
click at [439, 132] on span "Upload new files" at bounding box center [453, 134] width 58 height 11
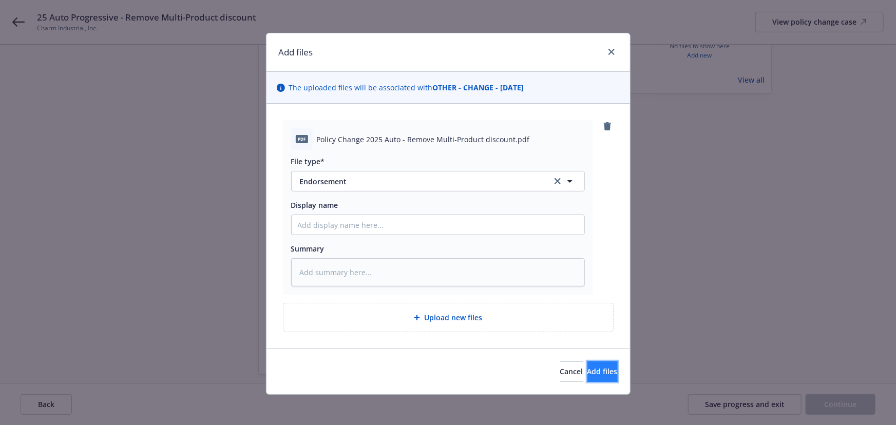
click at [588, 370] on span "Add files" at bounding box center [603, 372] width 30 height 10
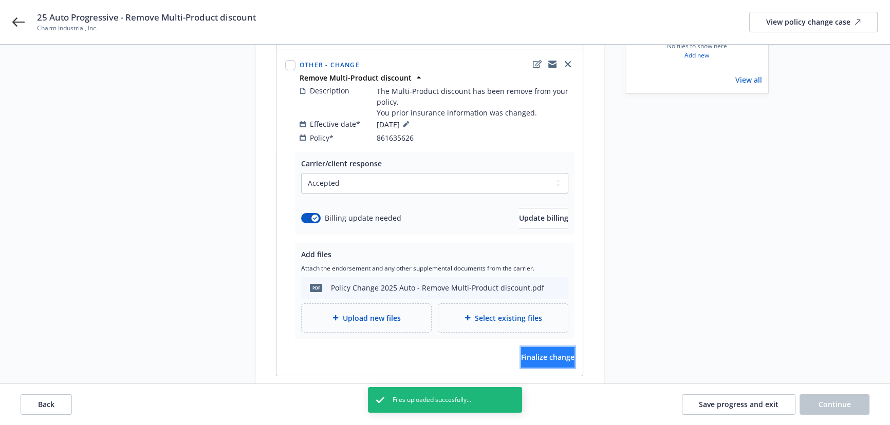
click at [521, 352] on span "Finalize change" at bounding box center [547, 357] width 53 height 10
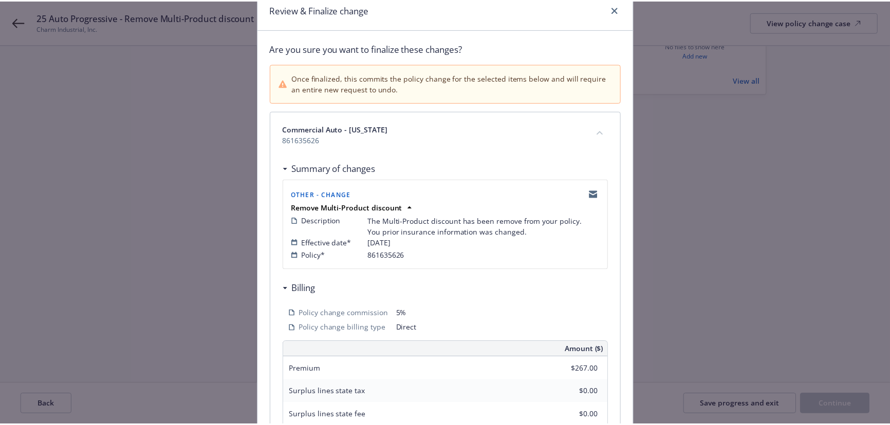
scroll to position [0, 0]
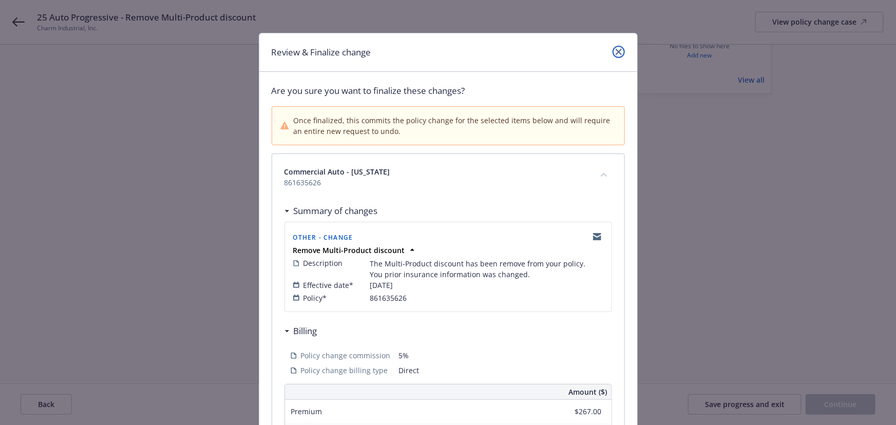
click at [616, 52] on icon "close" at bounding box center [619, 52] width 6 height 6
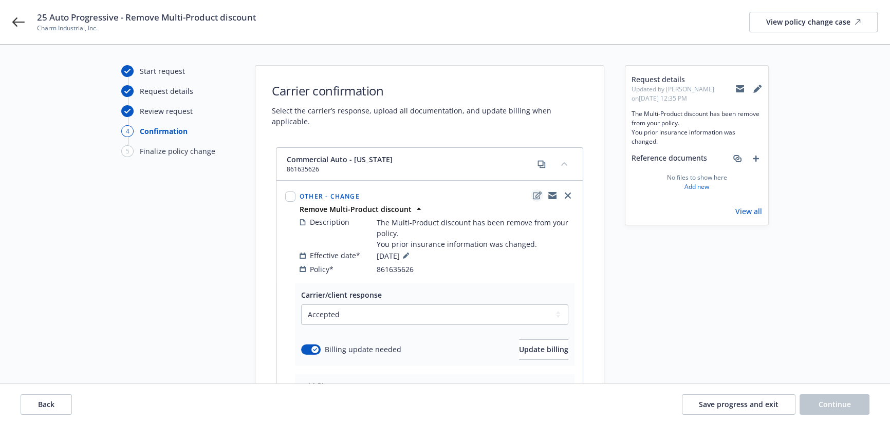
click at [535, 192] on icon "edit" at bounding box center [537, 196] width 9 height 8
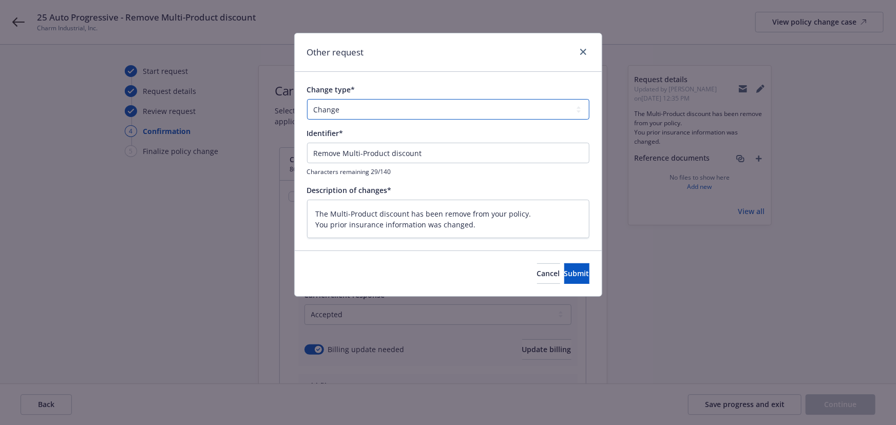
click at [351, 118] on select "Add Audit Change Remove" at bounding box center [448, 109] width 282 height 21
click at [307, 99] on select "Add Audit Change Remove" at bounding box center [448, 109] width 282 height 21
click at [568, 272] on span "Submit" at bounding box center [576, 274] width 25 height 10
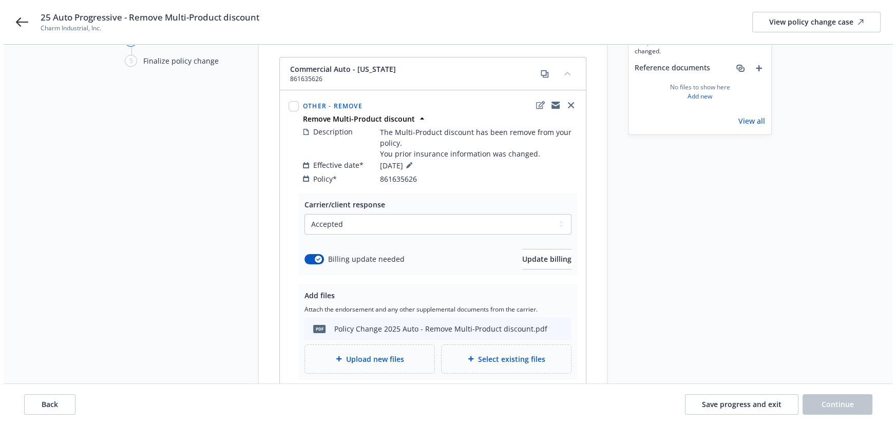
scroll to position [159, 0]
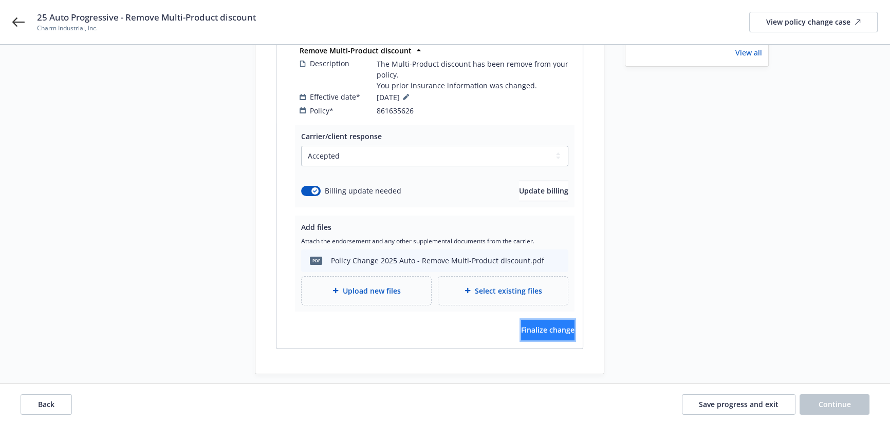
click at [536, 325] on span "Finalize change" at bounding box center [547, 330] width 53 height 10
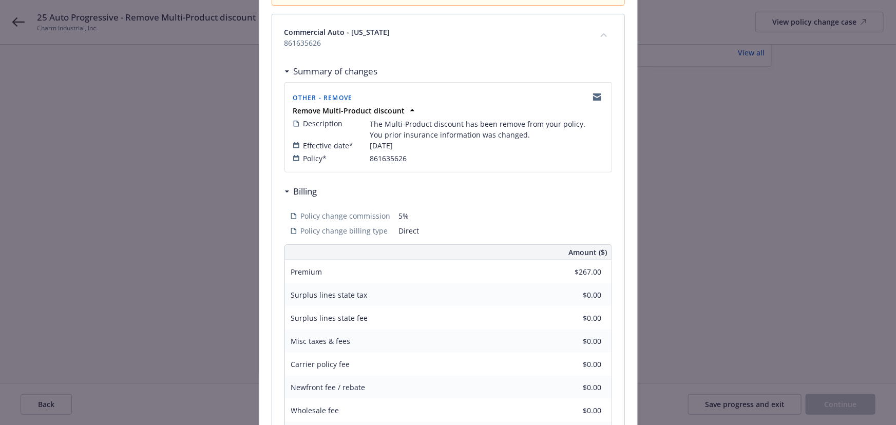
scroll to position [279, 0]
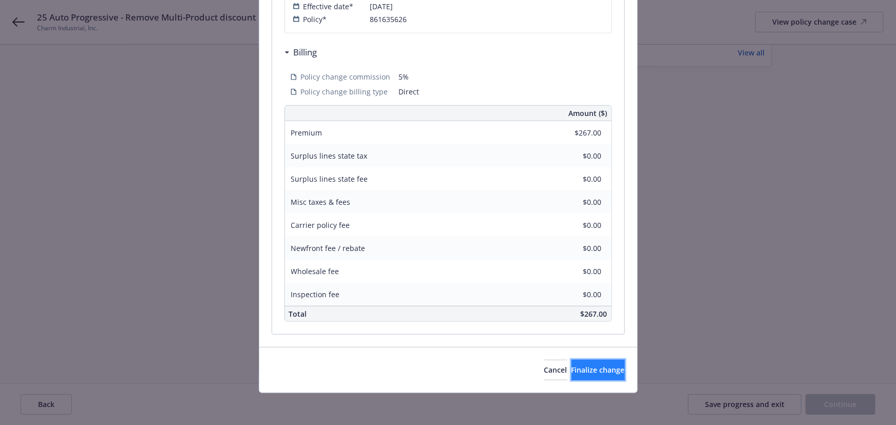
click at [580, 370] on span "Finalize change" at bounding box center [598, 370] width 53 height 10
click at [845, 403] on div "Review & Finalize change Are you sure you want to finalize these changes? Once …" at bounding box center [448, 212] width 896 height 425
click at [844, 405] on div "Review & Finalize change Are you sure you want to finalize these changes? Once …" at bounding box center [448, 212] width 896 height 425
click at [843, 406] on div "Review & Finalize change Are you sure you want to finalize these changes? Once …" at bounding box center [448, 212] width 896 height 425
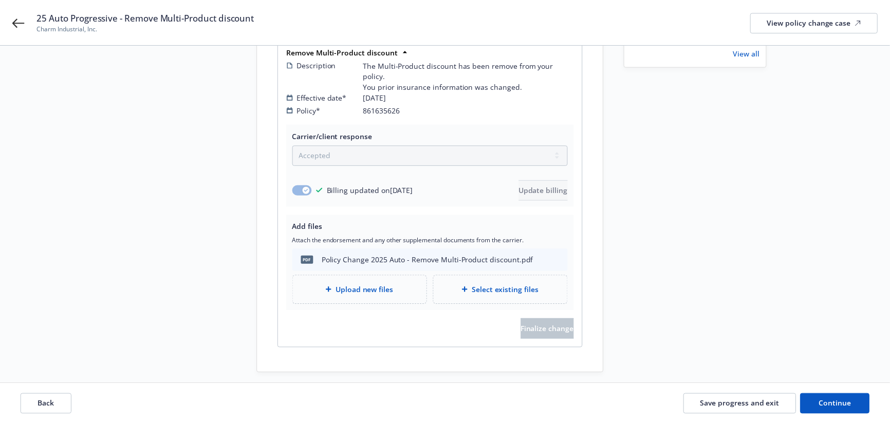
scroll to position [147, 0]
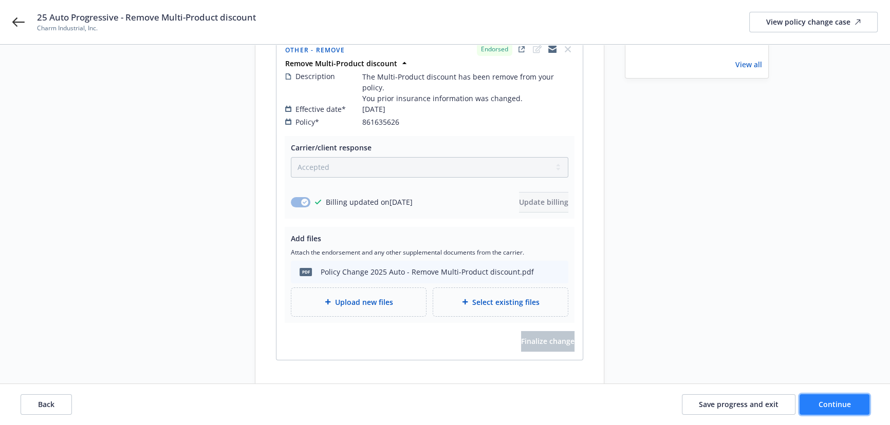
click at [842, 406] on span "Continue" at bounding box center [834, 405] width 32 height 10
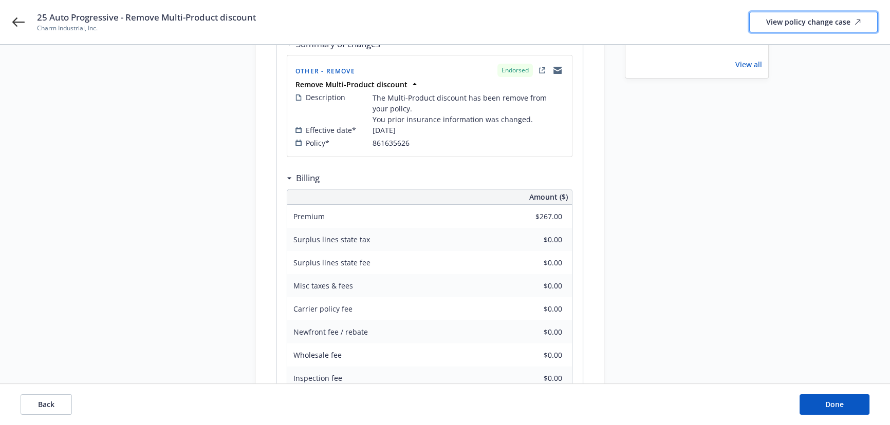
click at [784, 22] on div "View policy change case" at bounding box center [813, 22] width 94 height 20
drag, startPoint x: 820, startPoint y: 407, endPoint x: 635, endPoint y: 241, distance: 248.8
click at [821, 407] on button "Done" at bounding box center [834, 404] width 70 height 21
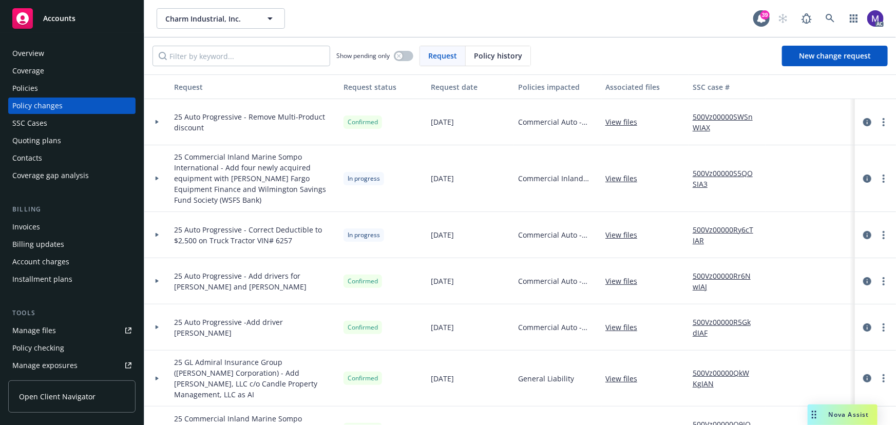
click at [166, 122] on div at bounding box center [157, 122] width 26 height 46
